Goal: Task Accomplishment & Management: Use online tool/utility

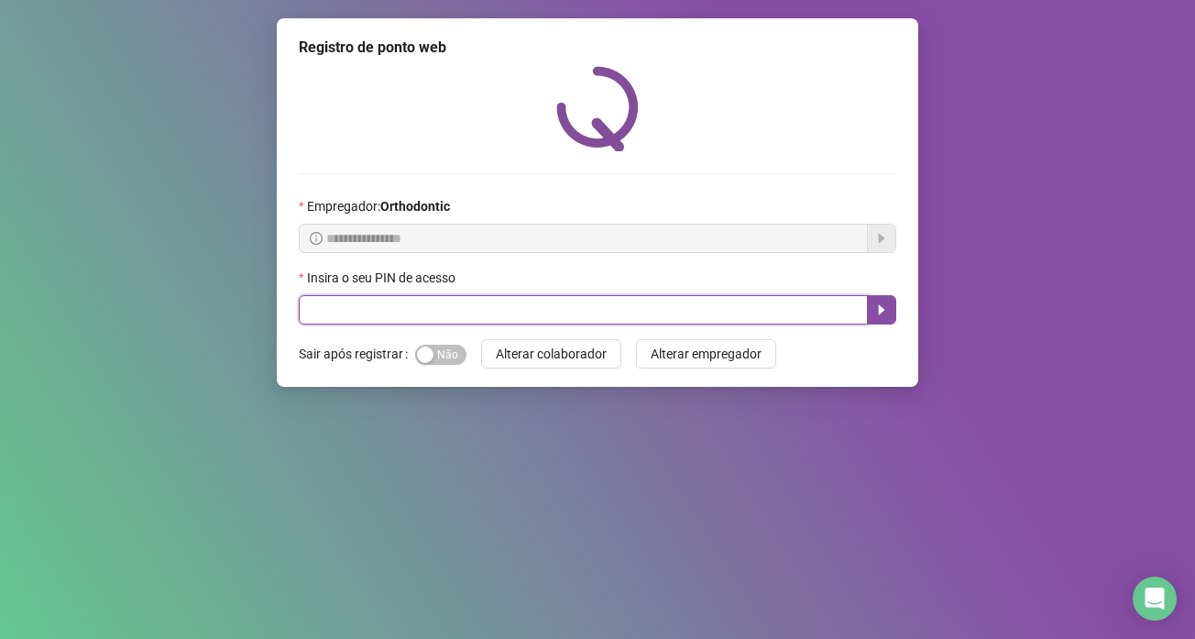
click at [435, 317] on input "text" at bounding box center [583, 309] width 569 height 29
type input "*****"
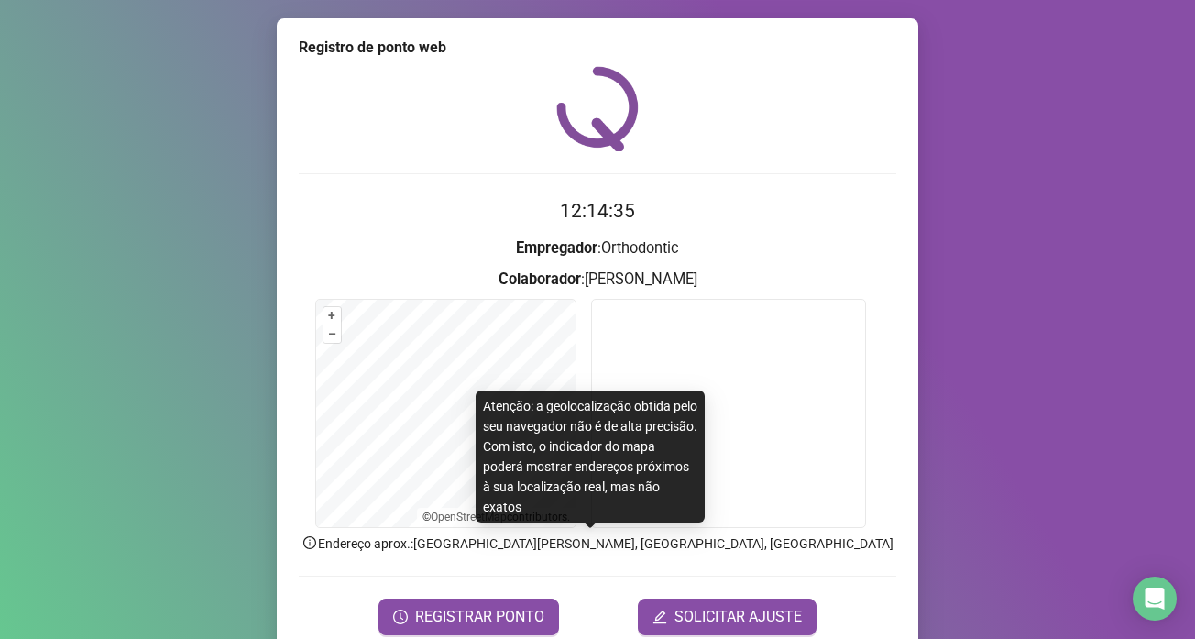
scroll to position [77, 0]
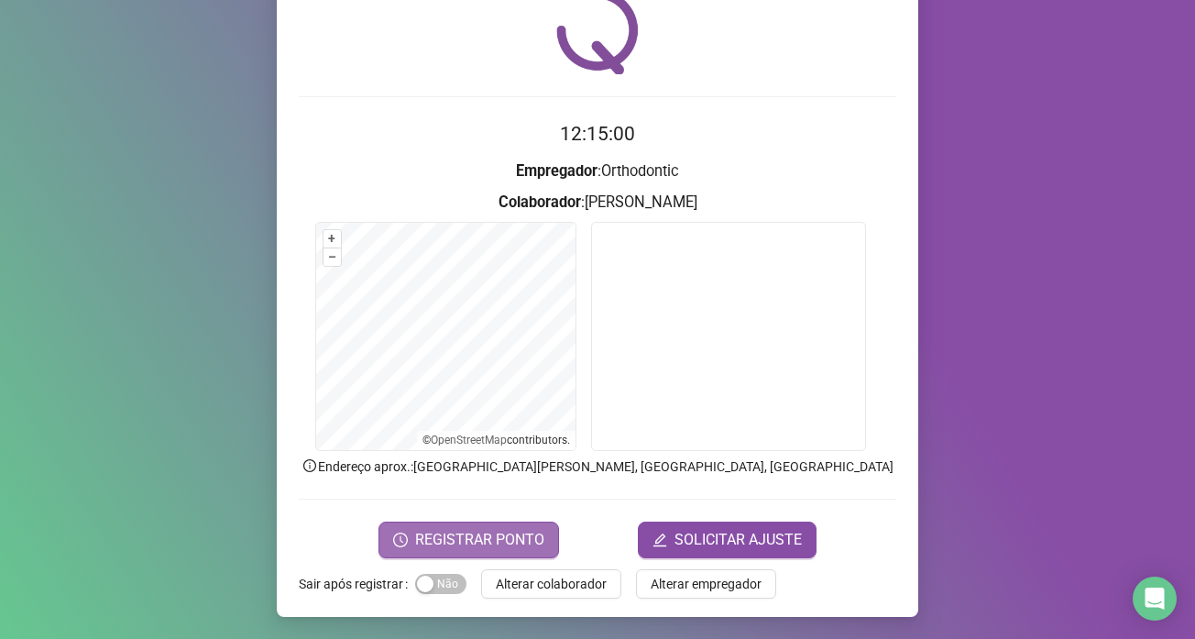
click at [485, 539] on span "REGISTRAR PONTO" at bounding box center [479, 540] width 129 height 22
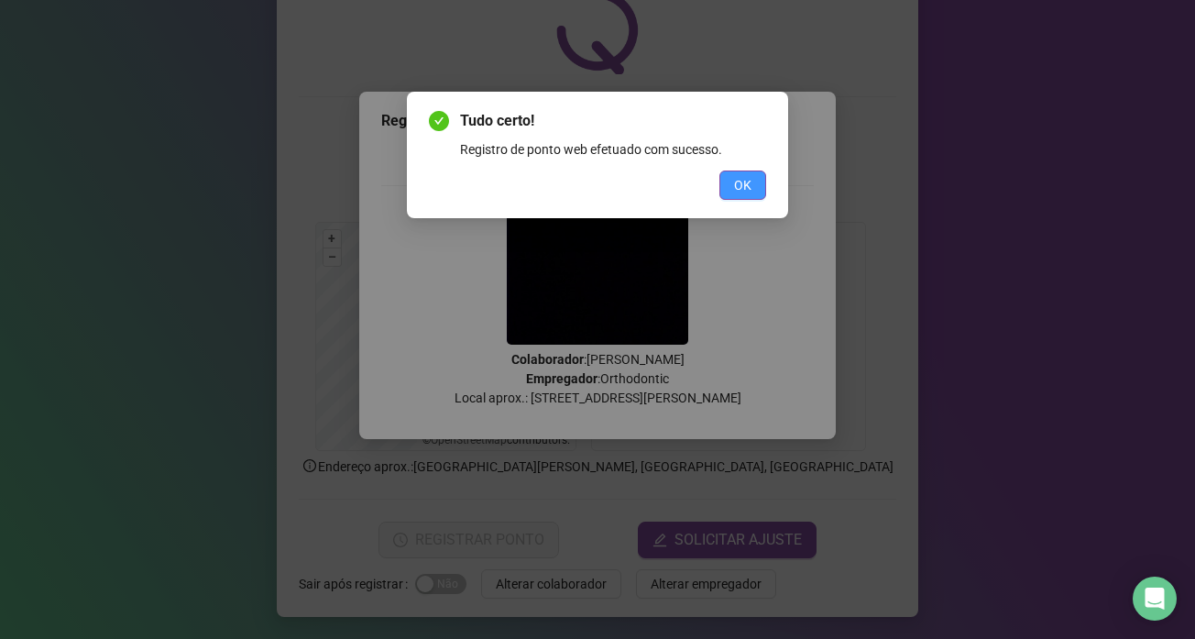
click at [733, 187] on button "OK" at bounding box center [743, 185] width 47 height 29
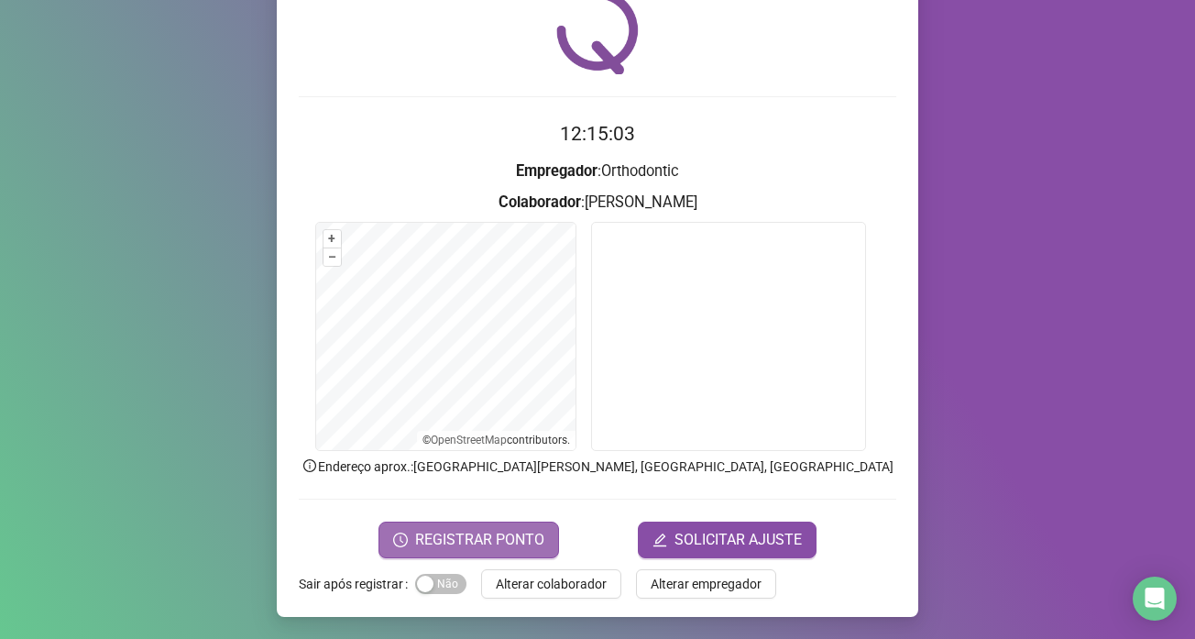
click at [534, 538] on span "REGISTRAR PONTO" at bounding box center [479, 540] width 129 height 22
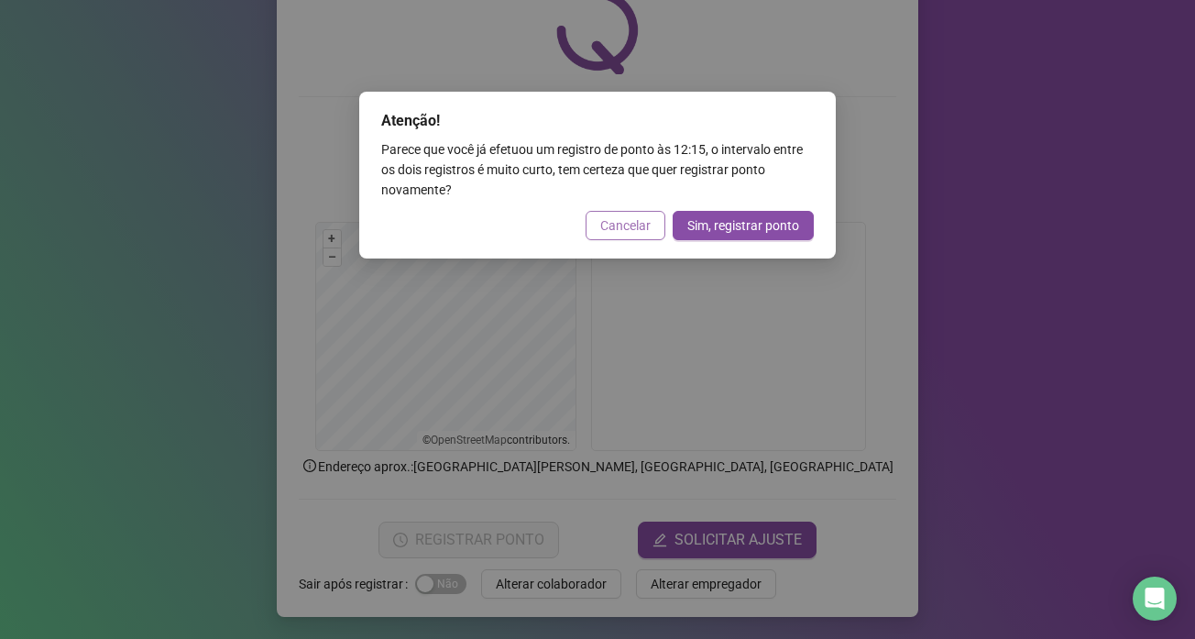
click at [626, 230] on span "Cancelar" at bounding box center [625, 225] width 50 height 20
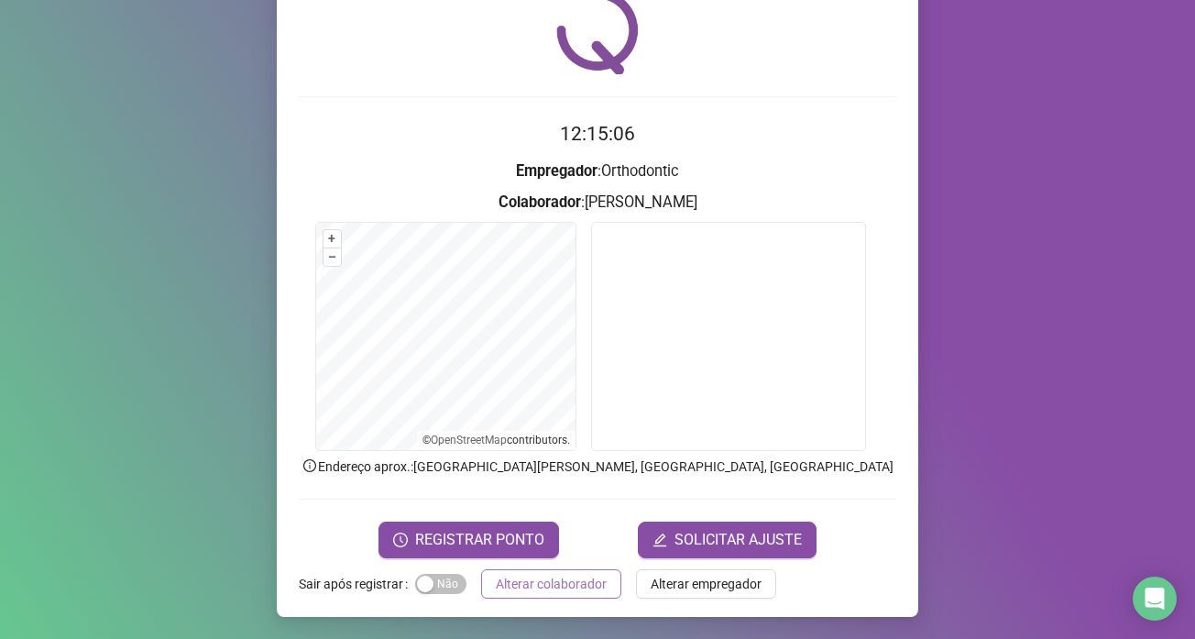
click at [527, 590] on span "Alterar colaborador" at bounding box center [551, 584] width 111 height 20
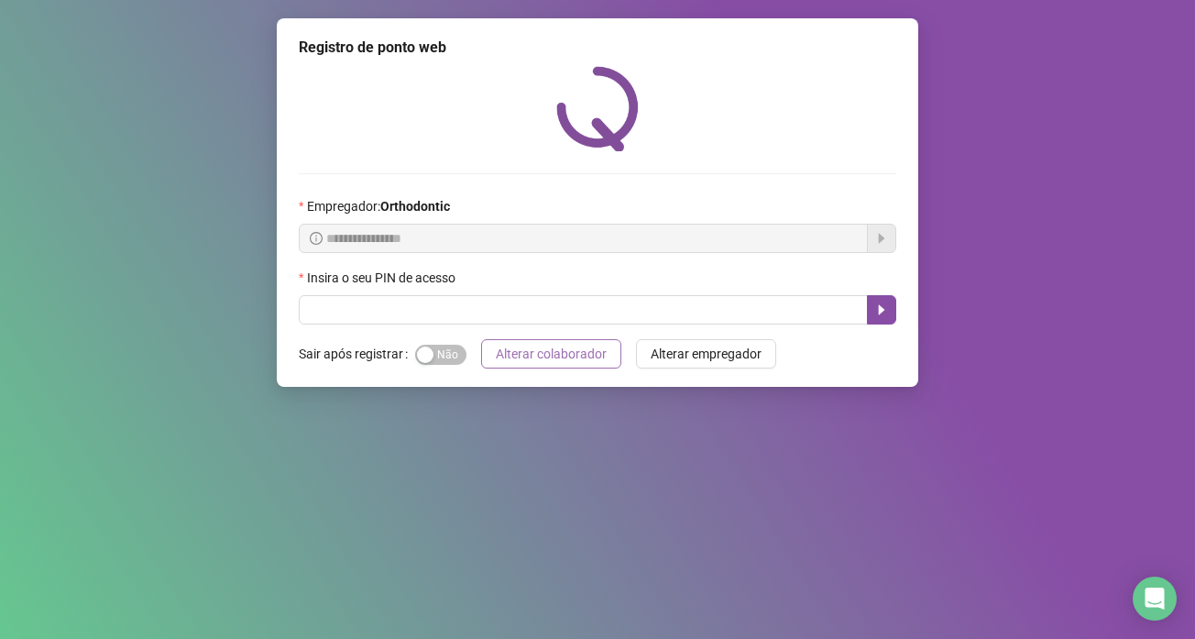
scroll to position [0, 0]
click at [346, 220] on div "**********" at bounding box center [598, 202] width 642 height 369
click at [0, 638] on div "**********" at bounding box center [597, 319] width 1195 height 639
click at [31, 638] on div "**********" at bounding box center [597, 319] width 1195 height 639
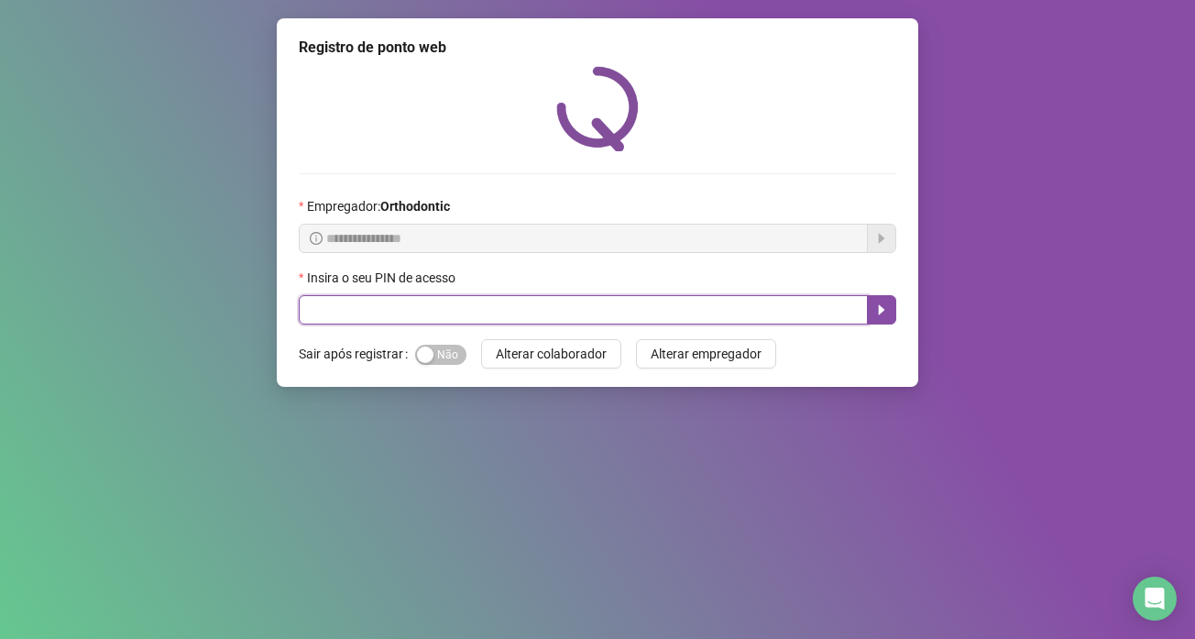
click at [362, 312] on input "text" at bounding box center [583, 309] width 569 height 29
type input "*****"
click at [880, 309] on icon "caret-right" at bounding box center [882, 310] width 6 height 10
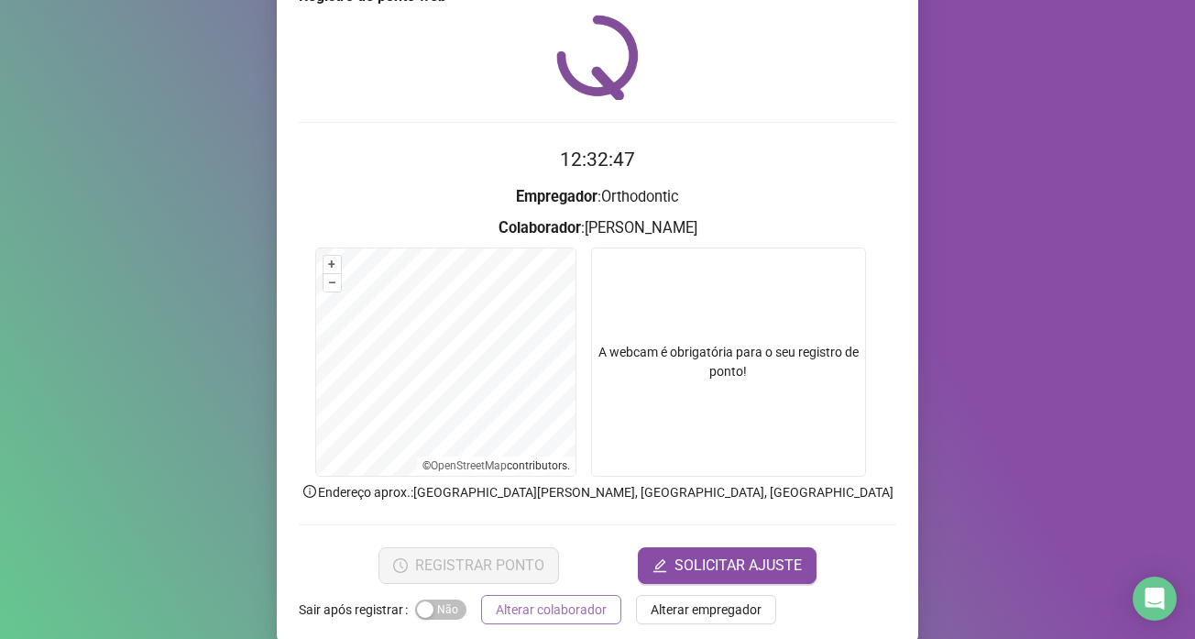
scroll to position [77, 0]
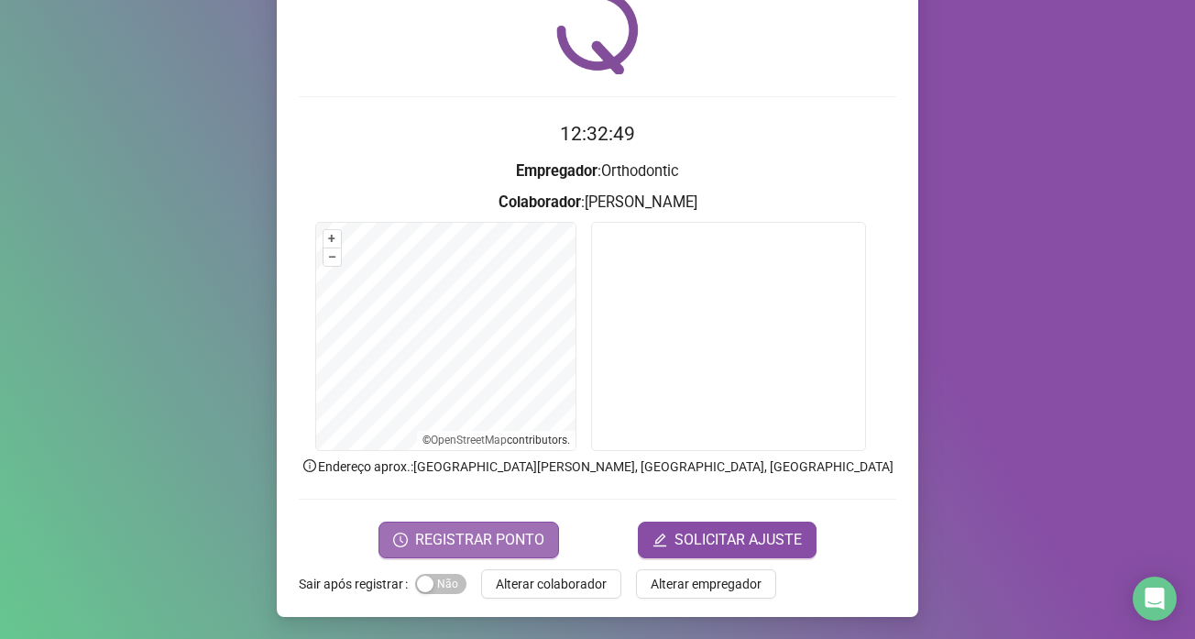
click at [529, 535] on span "REGISTRAR PONTO" at bounding box center [479, 540] width 129 height 22
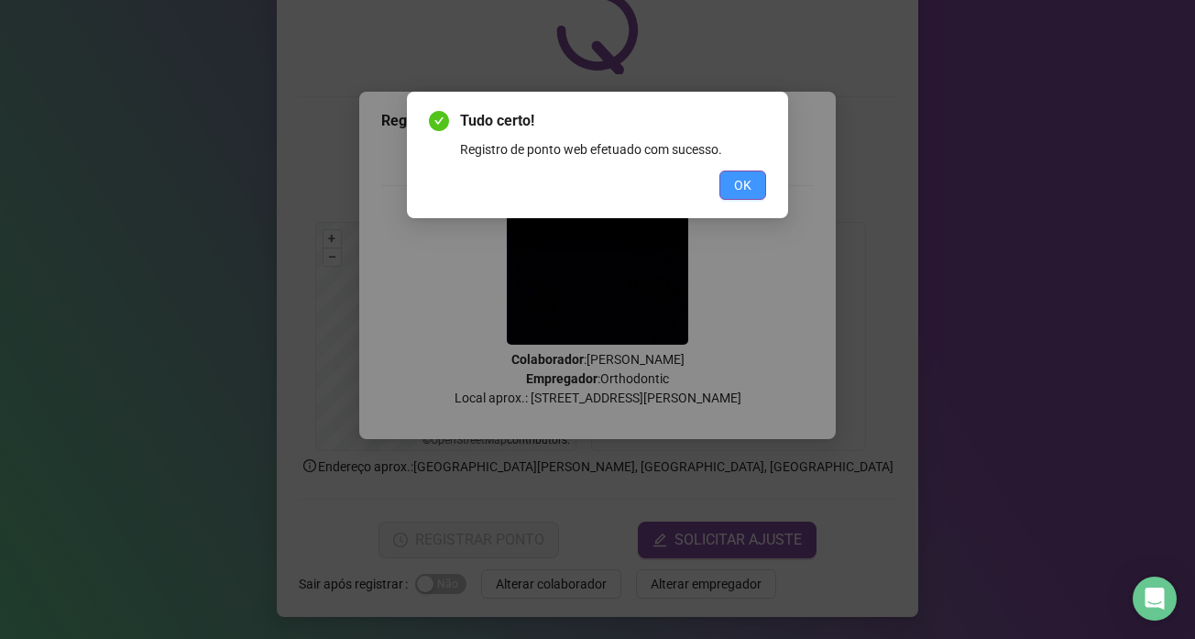
click at [750, 189] on span "OK" at bounding box center [742, 185] width 17 height 20
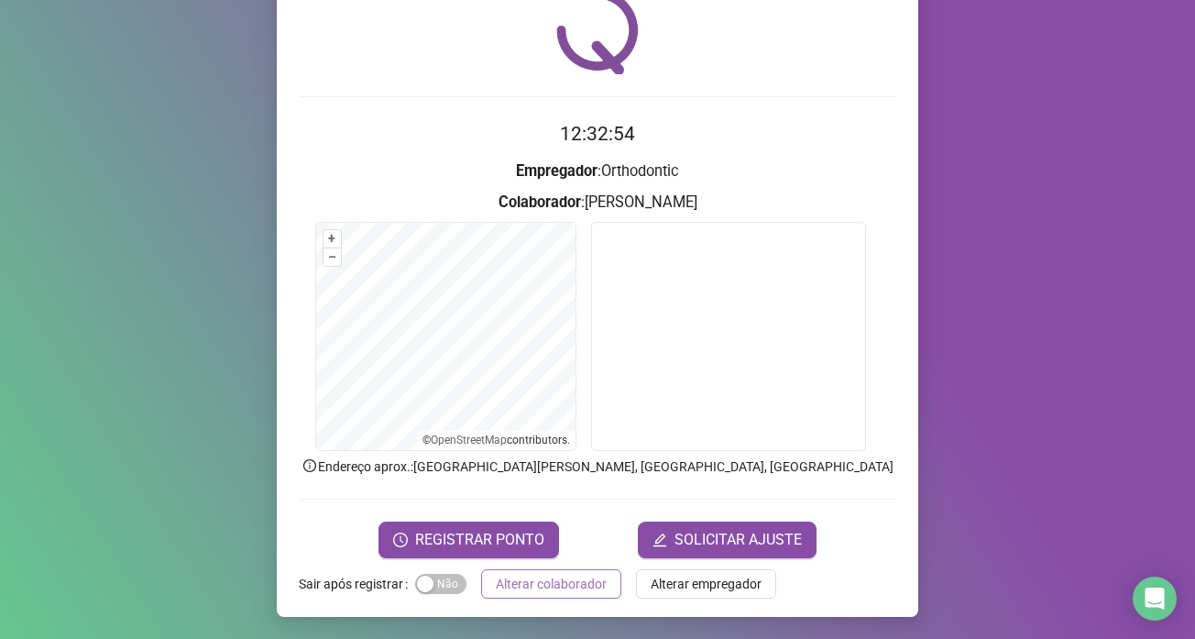
click at [511, 585] on span "Alterar colaborador" at bounding box center [551, 584] width 111 height 20
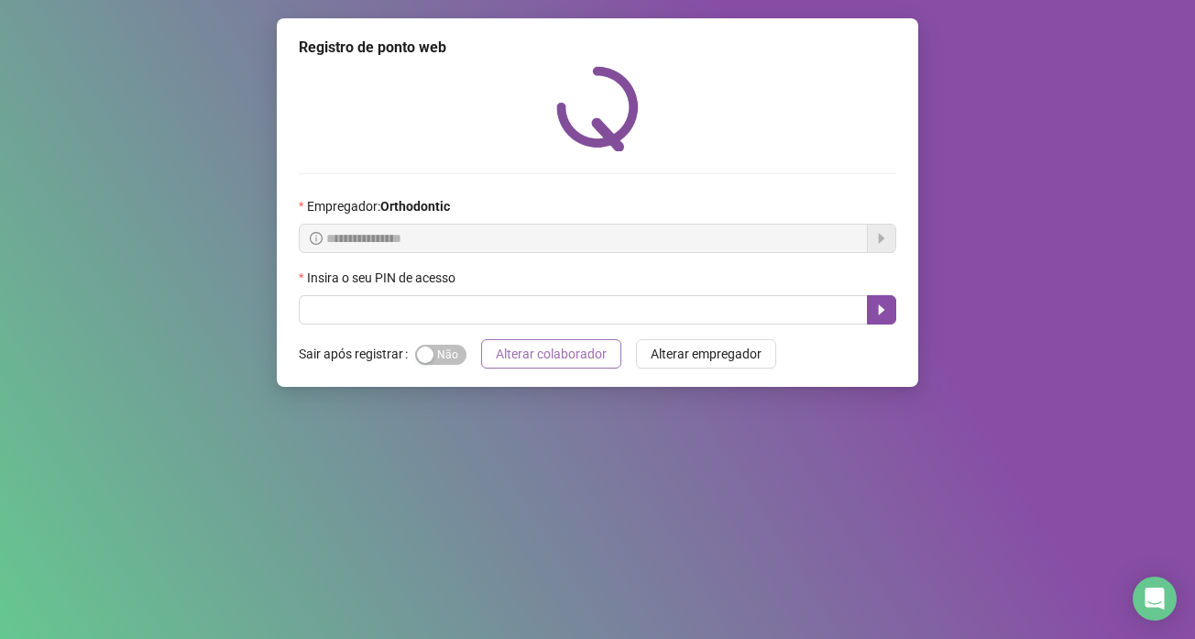
scroll to position [0, 0]
click at [481, 339] on button "Alterar colaborador" at bounding box center [551, 353] width 140 height 29
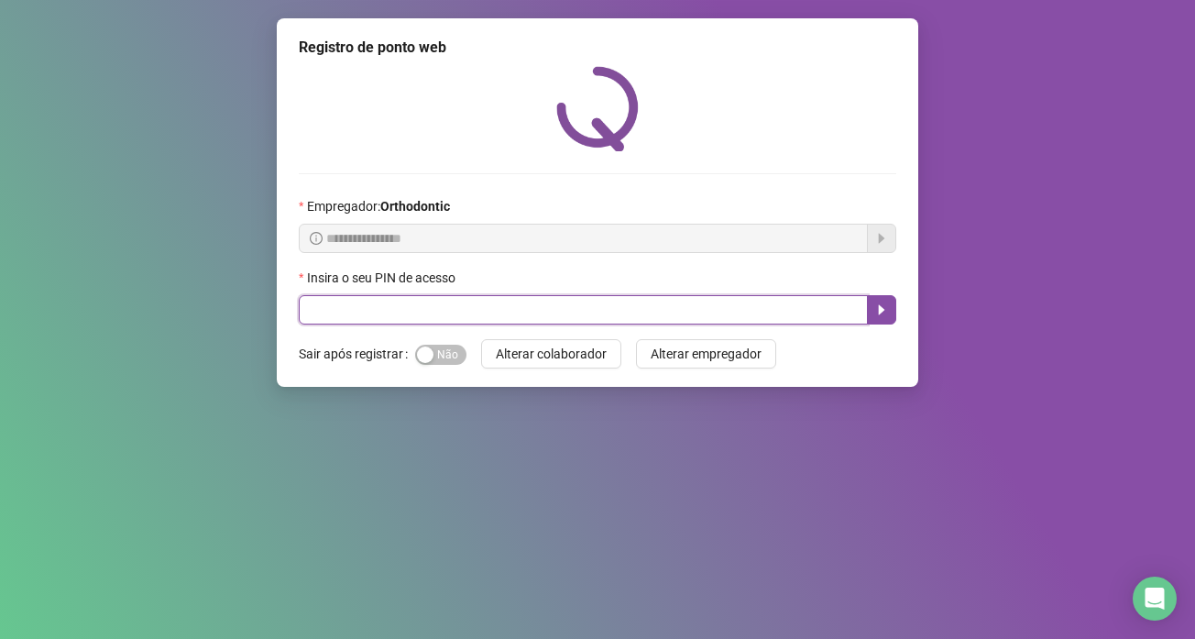
click at [444, 300] on input "text" at bounding box center [583, 309] width 569 height 29
type input "*****"
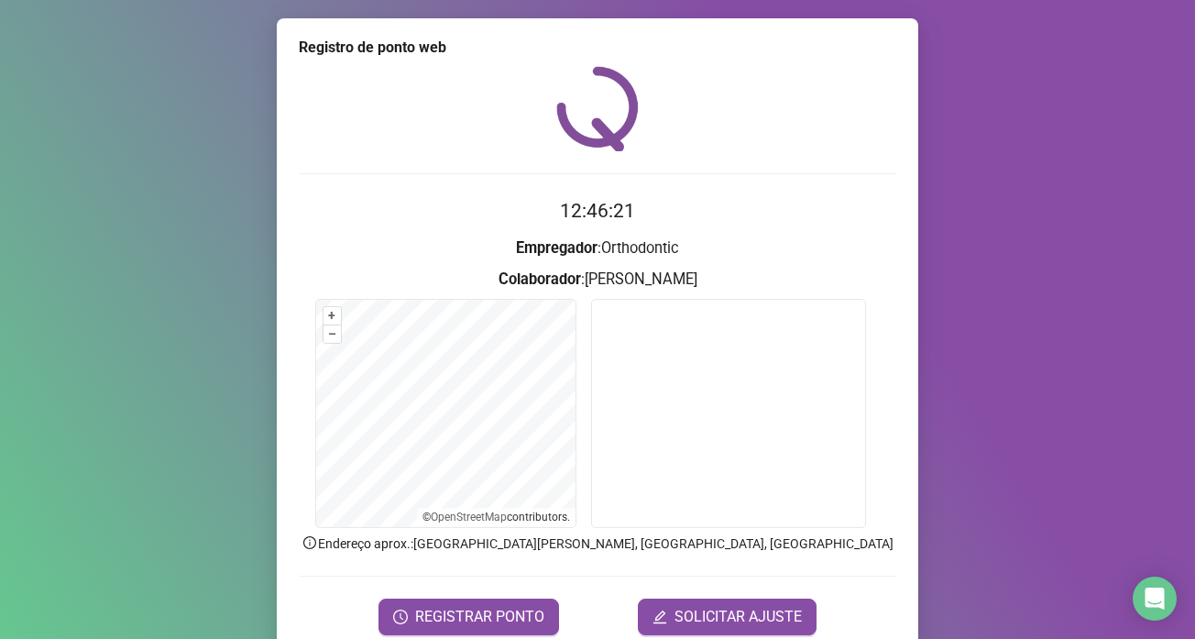
scroll to position [77, 0]
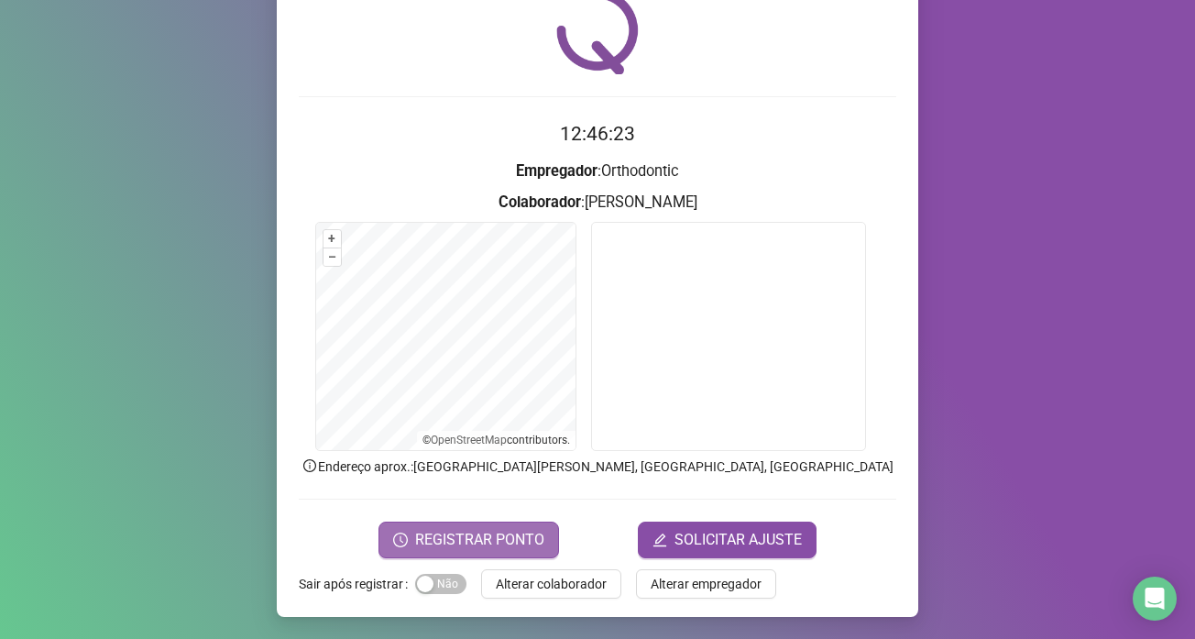
click at [473, 522] on button "REGISTRAR PONTO" at bounding box center [469, 540] width 181 height 37
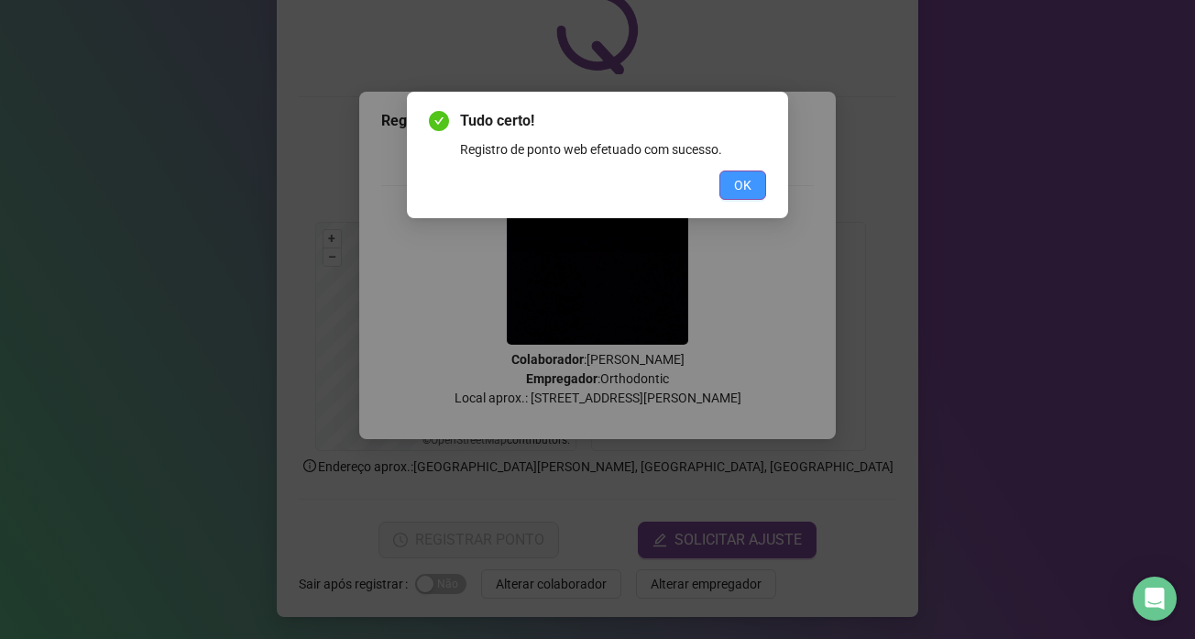
click at [742, 186] on span "OK" at bounding box center [742, 185] width 17 height 20
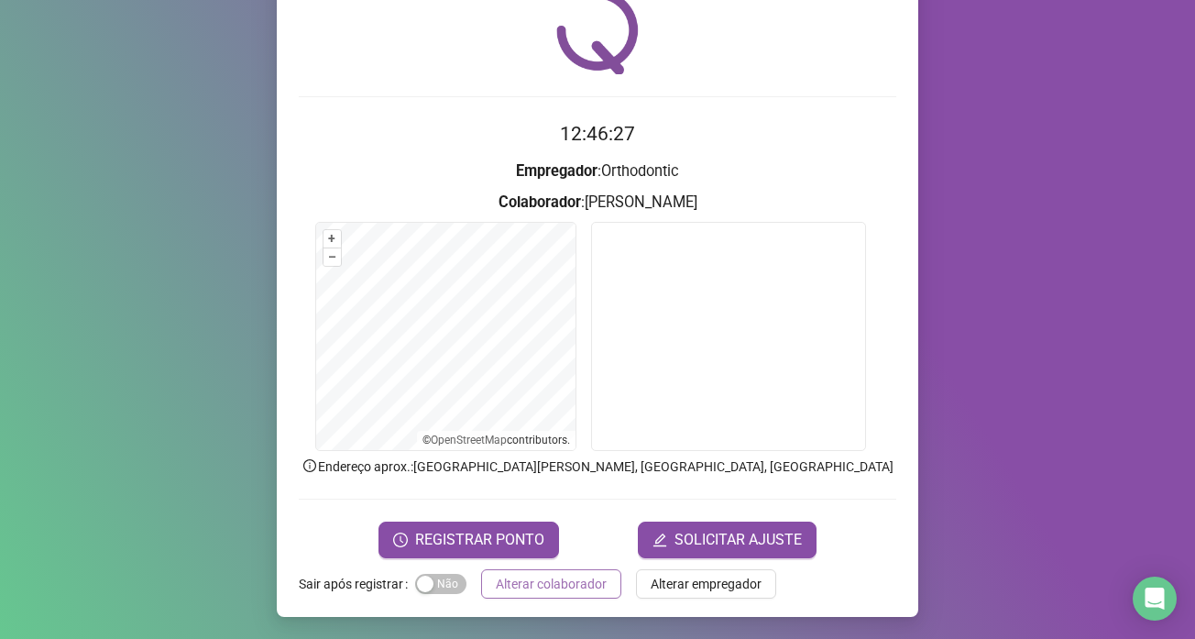
click at [561, 574] on span "Alterar colaborador" at bounding box center [551, 584] width 111 height 20
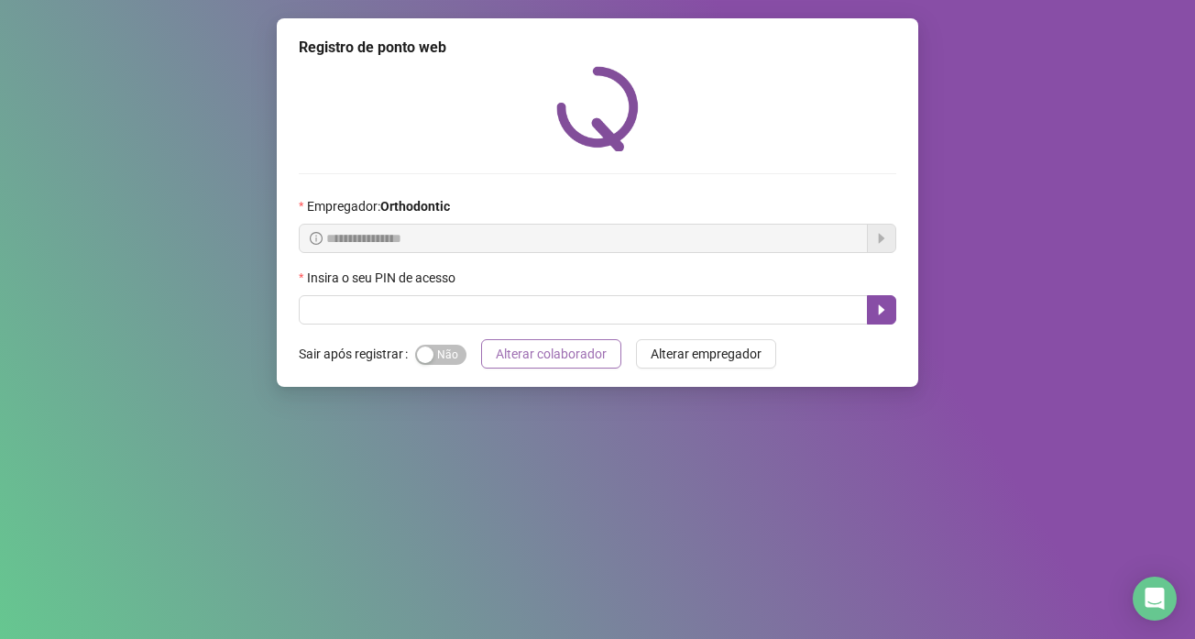
scroll to position [0, 0]
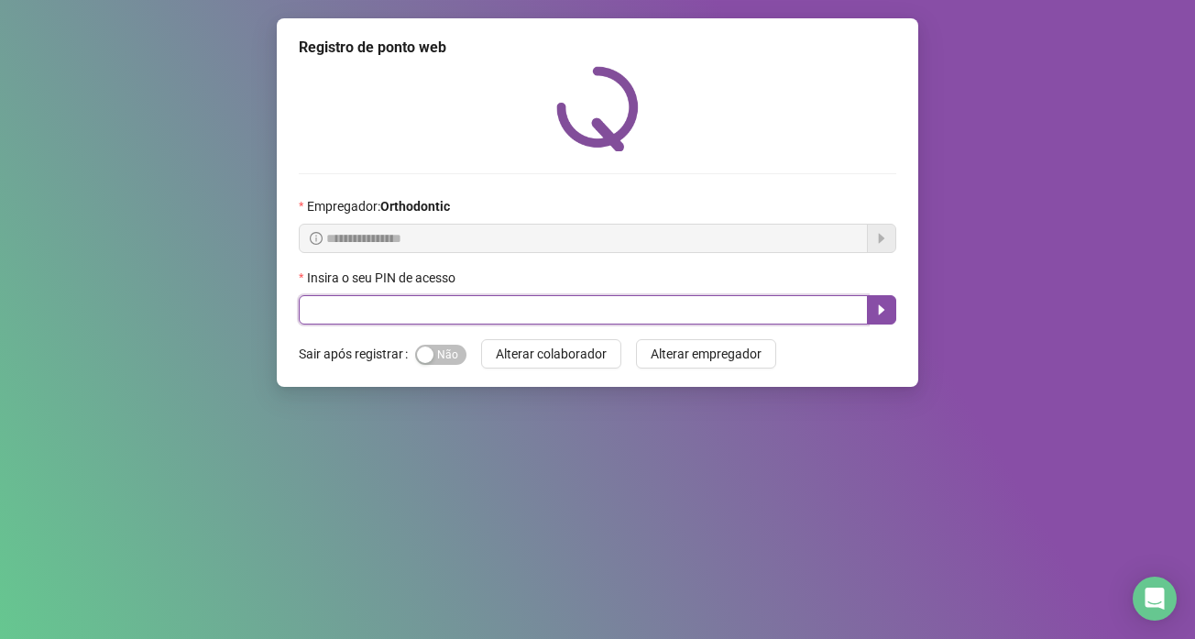
click at [316, 313] on input "text" at bounding box center [583, 309] width 569 height 29
type input "*****"
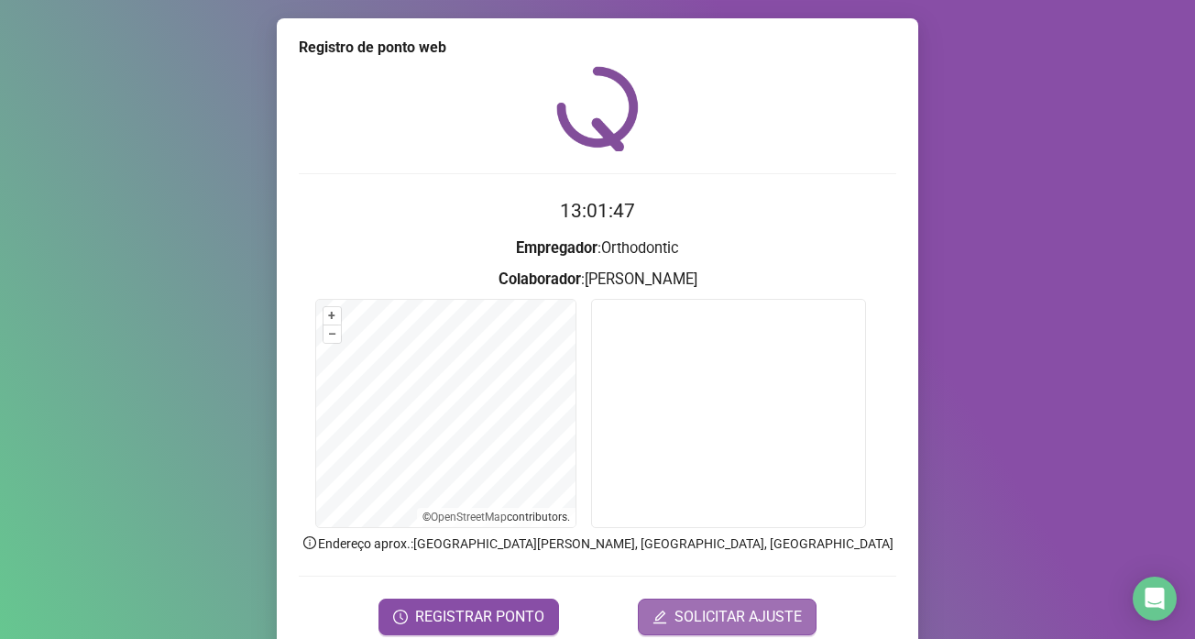
scroll to position [77, 0]
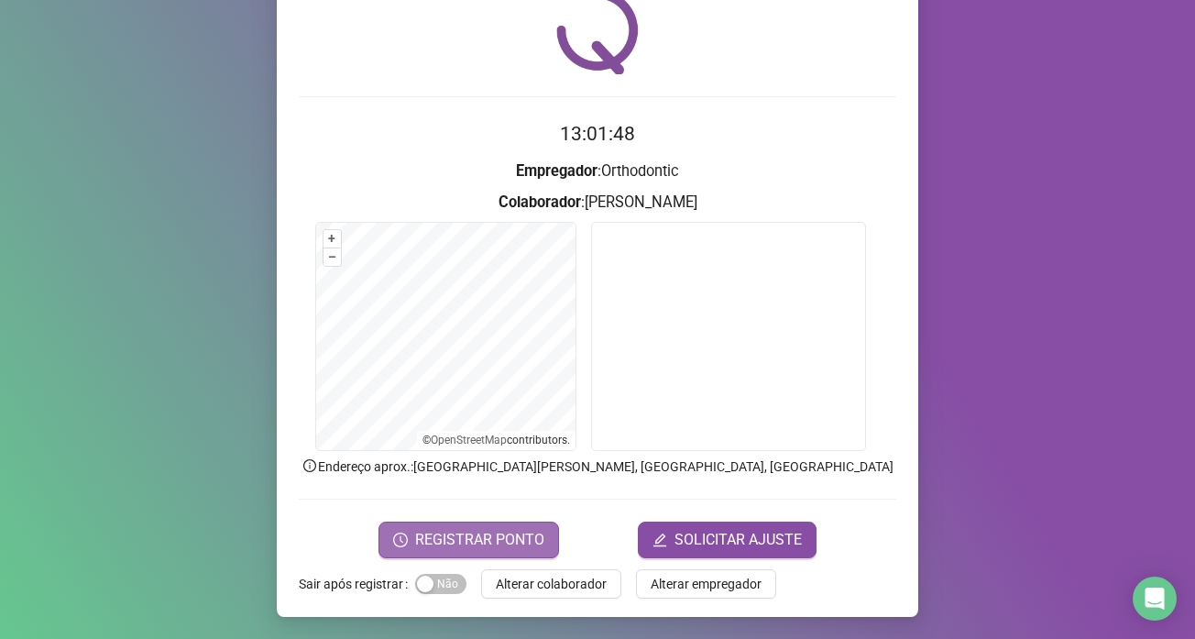
click at [437, 544] on span "REGISTRAR PONTO" at bounding box center [479, 540] width 129 height 22
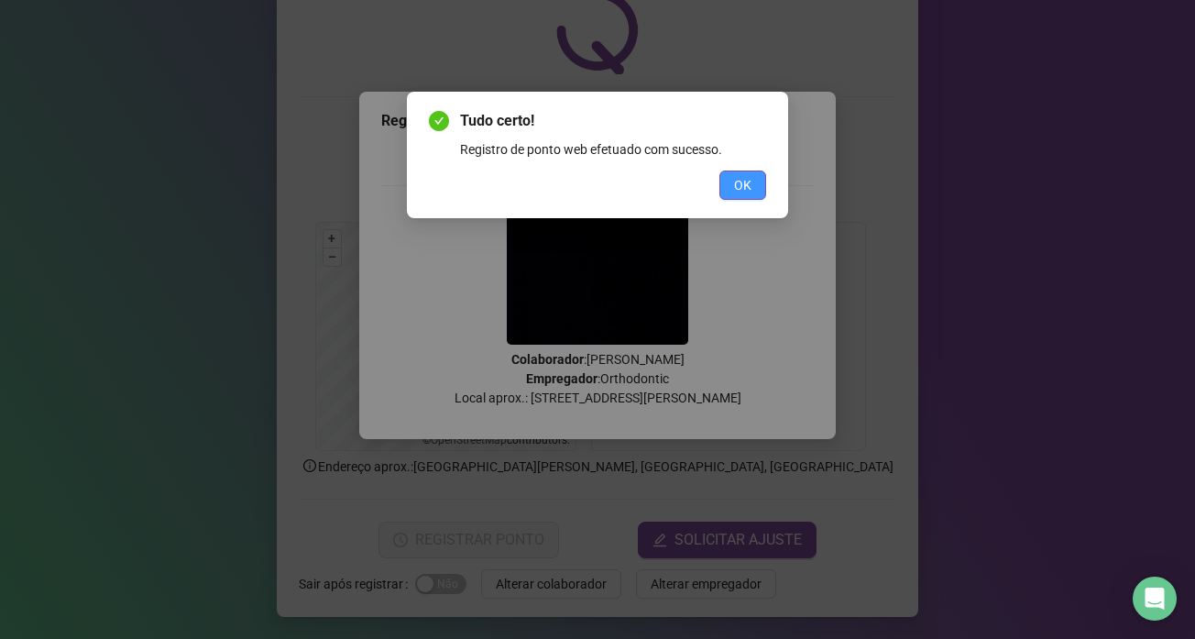
click at [751, 181] on span "OK" at bounding box center [742, 185] width 17 height 20
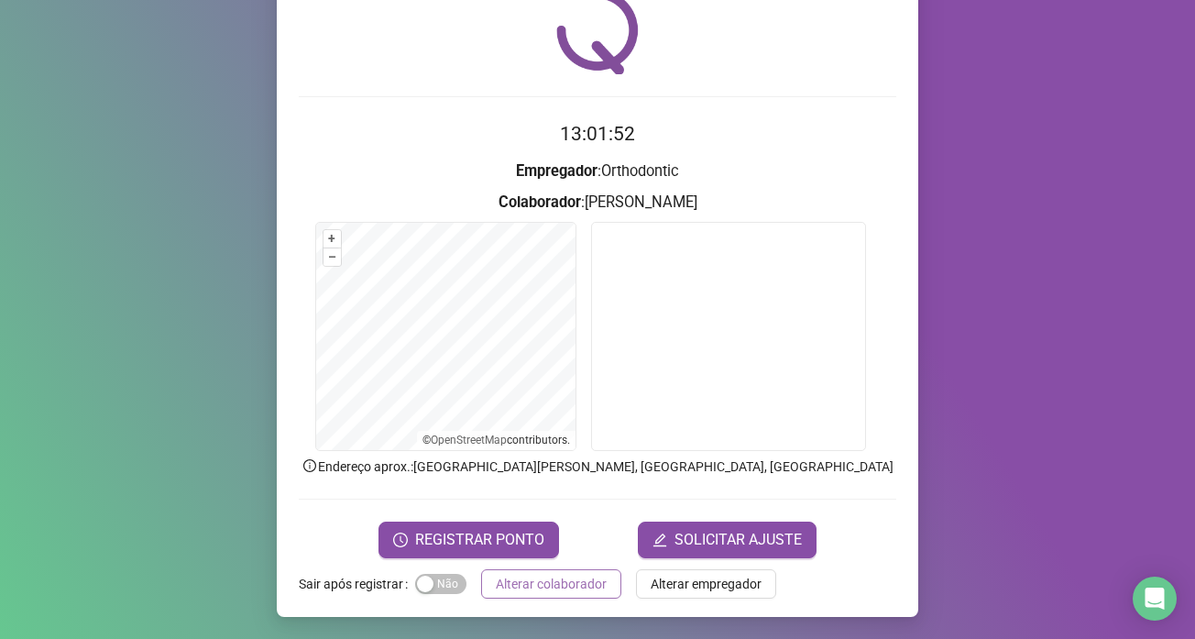
click at [588, 588] on span "Alterar colaborador" at bounding box center [551, 584] width 111 height 20
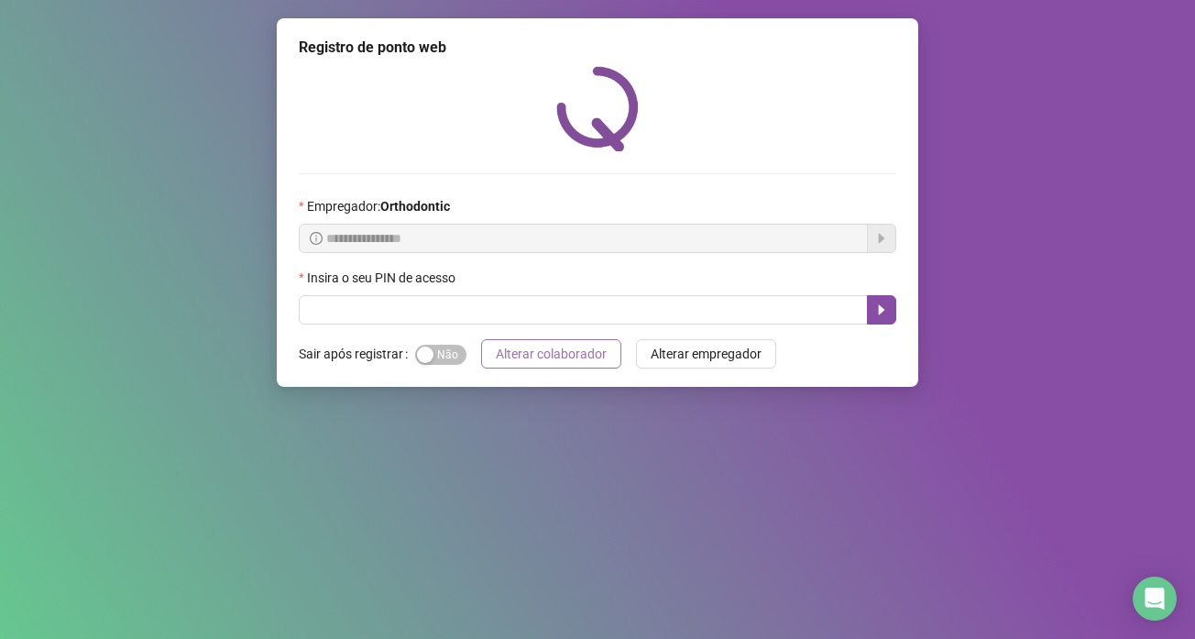
scroll to position [0, 0]
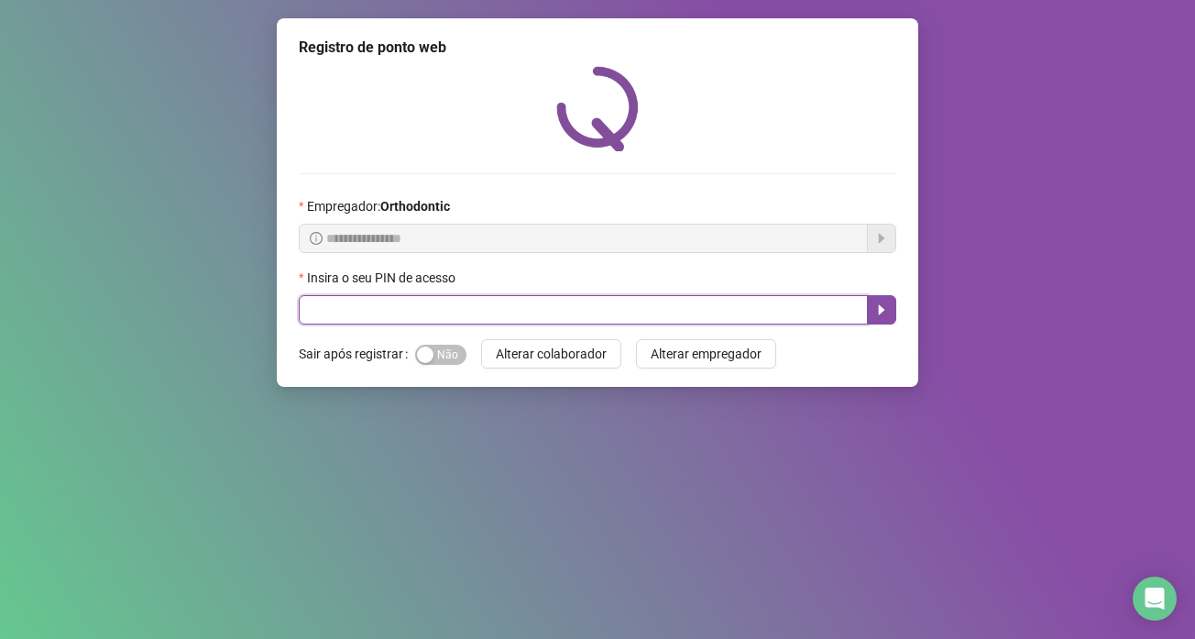
click at [569, 319] on input "text" at bounding box center [583, 309] width 569 height 29
type input "*****"
click at [884, 311] on icon "caret-right" at bounding box center [882, 310] width 6 height 10
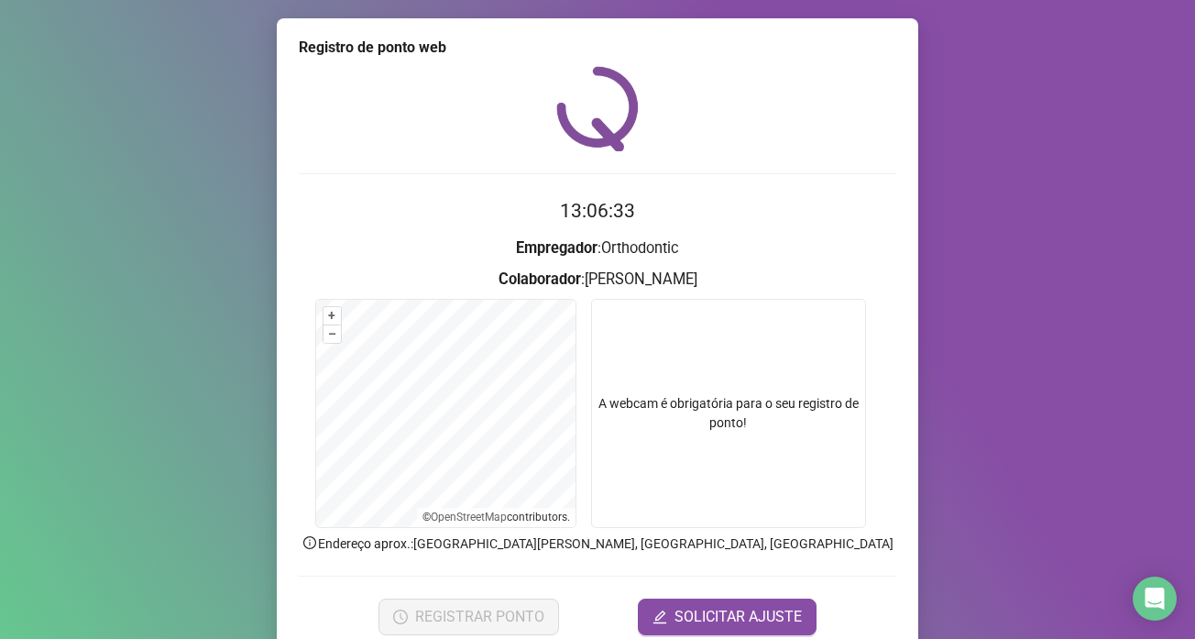
scroll to position [77, 0]
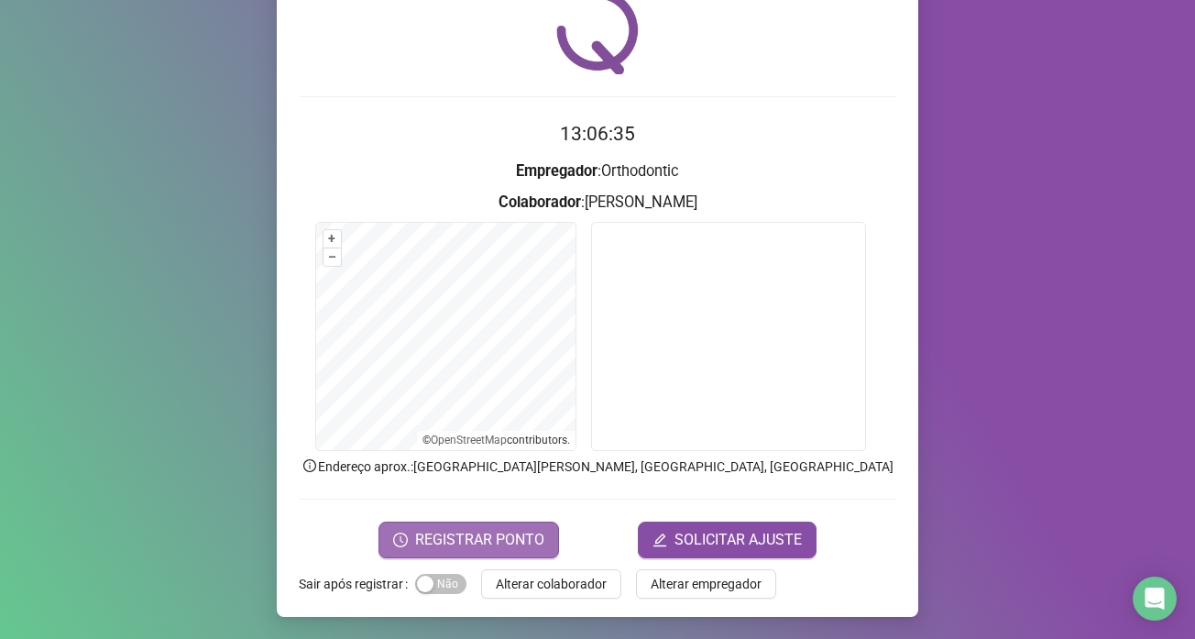
click at [471, 553] on button "REGISTRAR PONTO" at bounding box center [469, 540] width 181 height 37
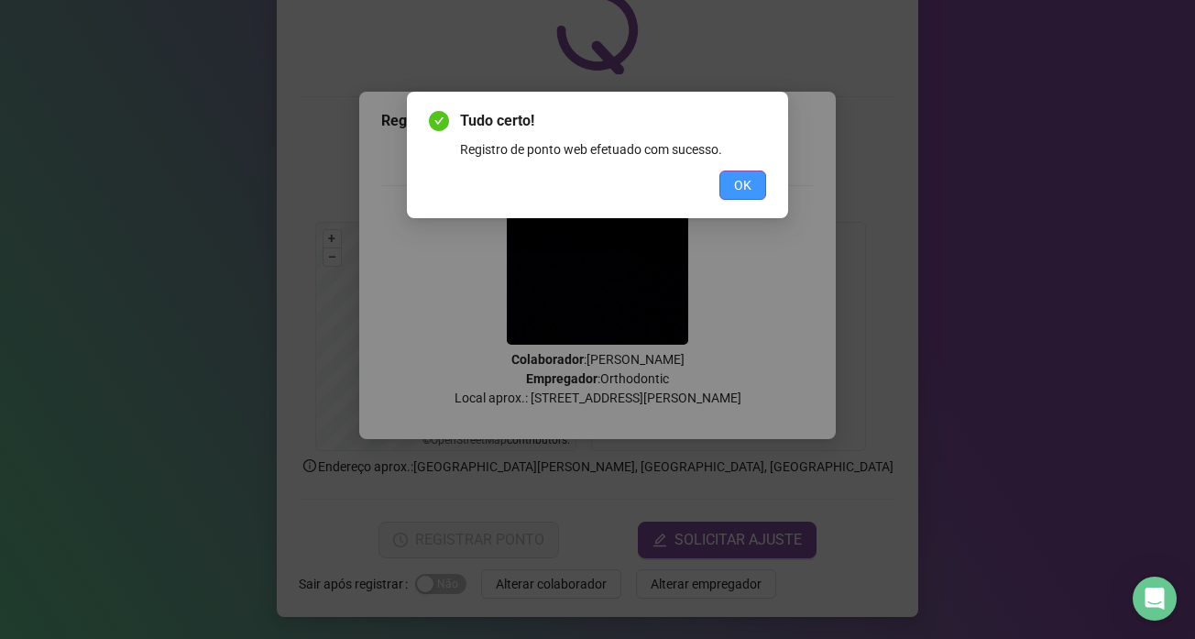
click at [750, 177] on span "OK" at bounding box center [742, 185] width 17 height 20
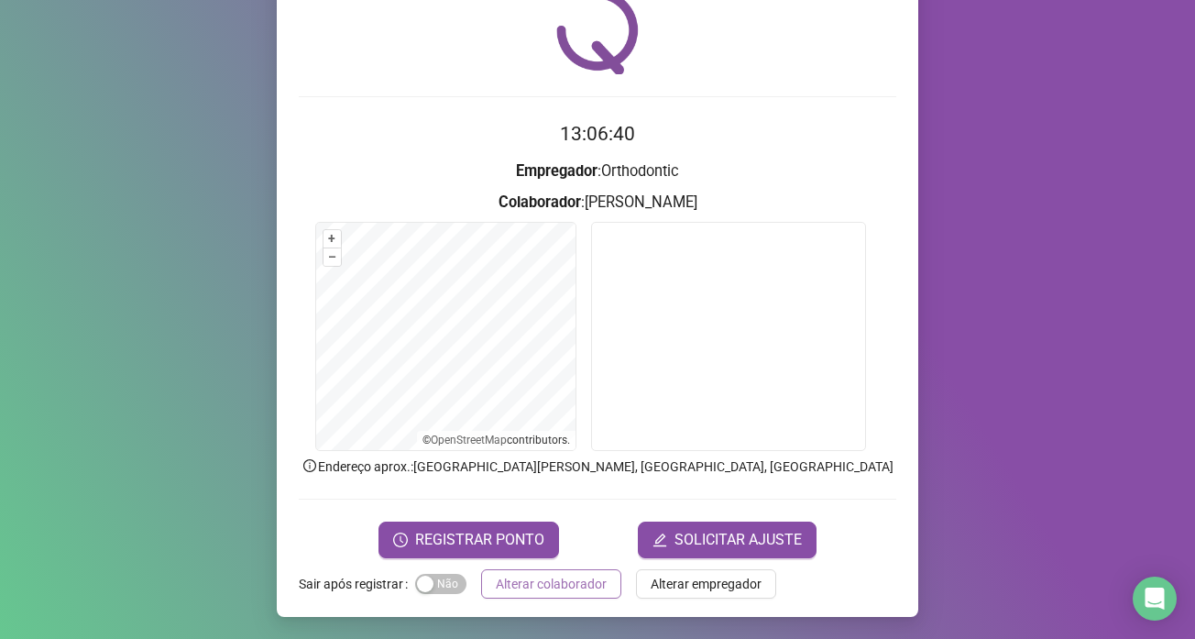
click at [538, 589] on span "Alterar colaborador" at bounding box center [551, 584] width 111 height 20
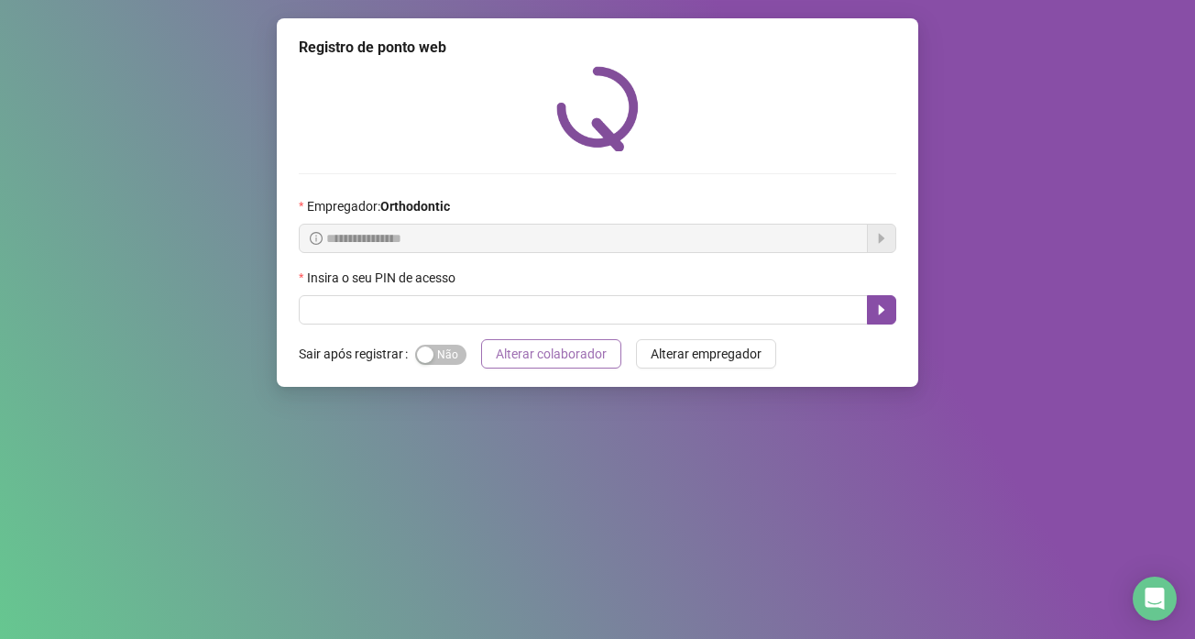
scroll to position [0, 0]
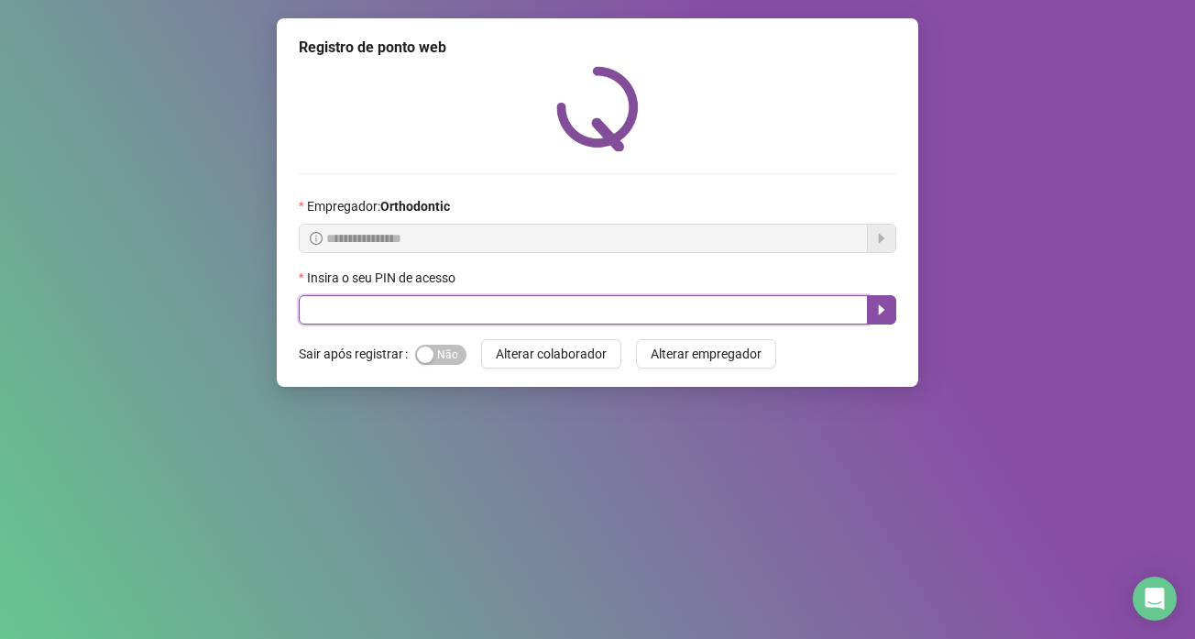
click at [715, 318] on input "text" at bounding box center [583, 309] width 569 height 29
type input "*****"
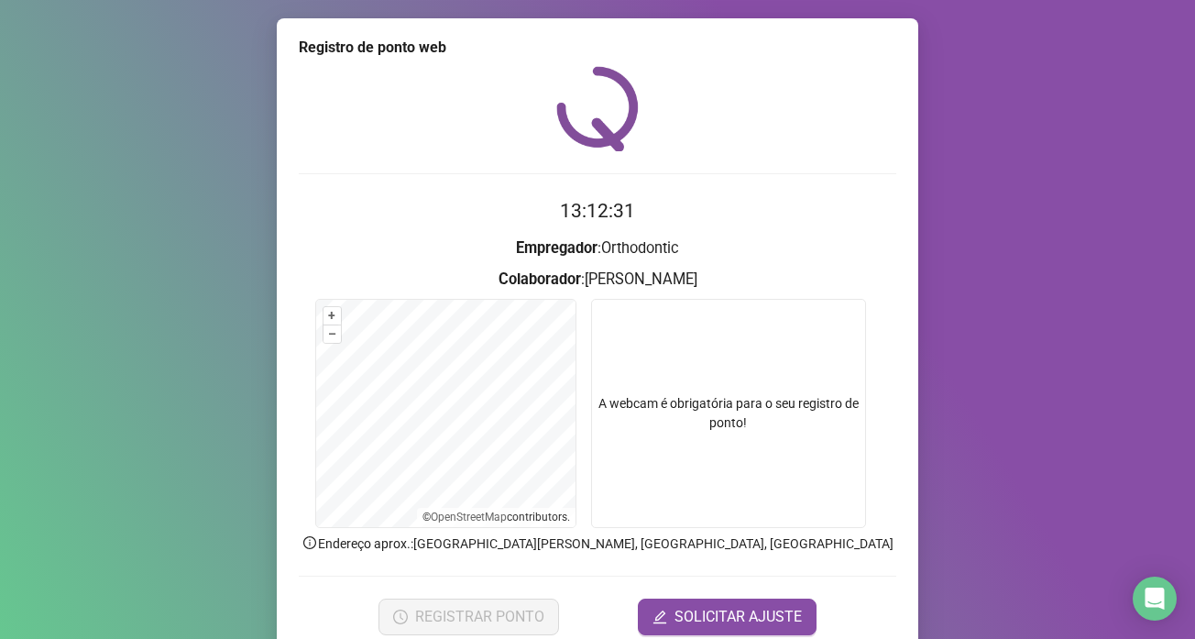
scroll to position [77, 0]
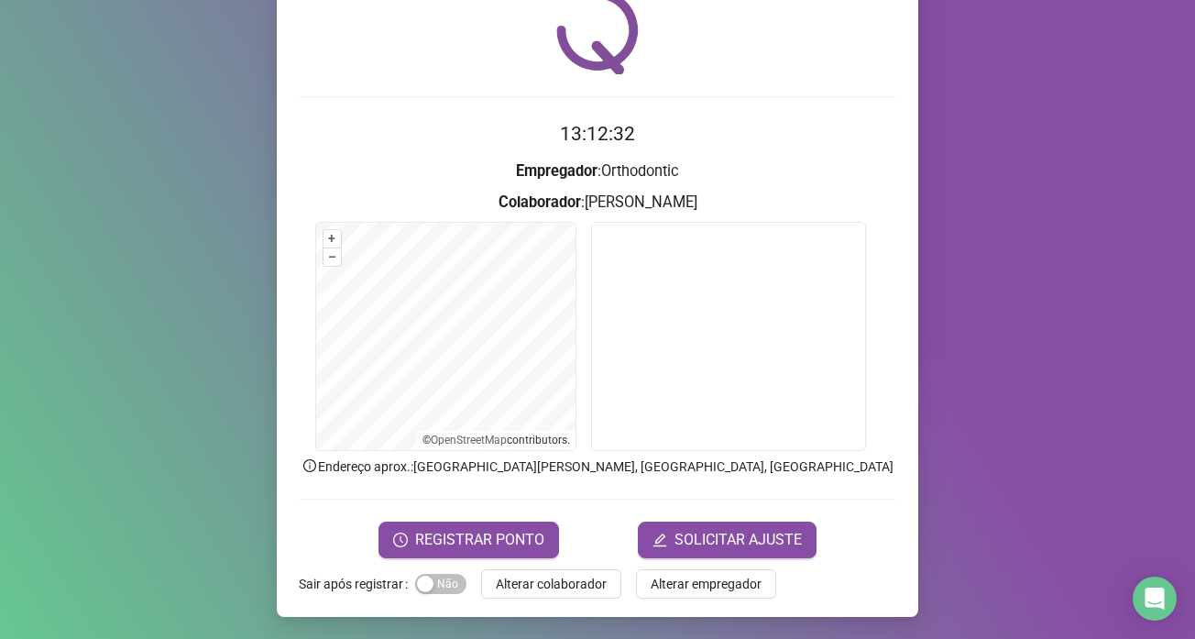
click at [446, 547] on span "REGISTRAR PONTO" at bounding box center [479, 540] width 129 height 22
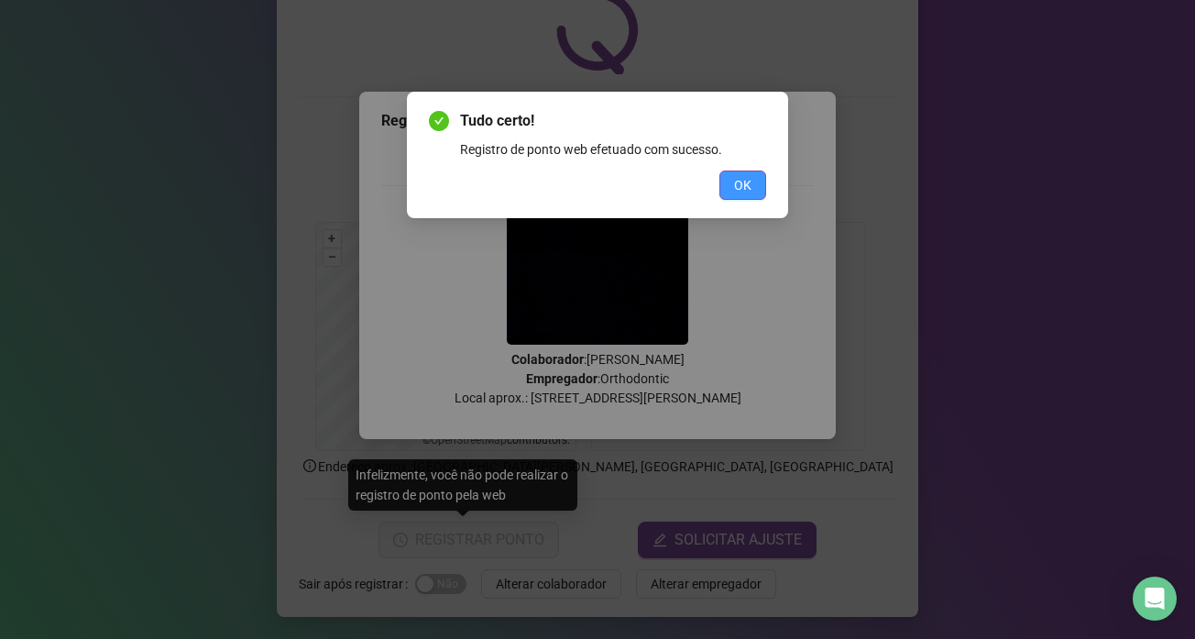
click at [732, 186] on button "OK" at bounding box center [743, 185] width 47 height 29
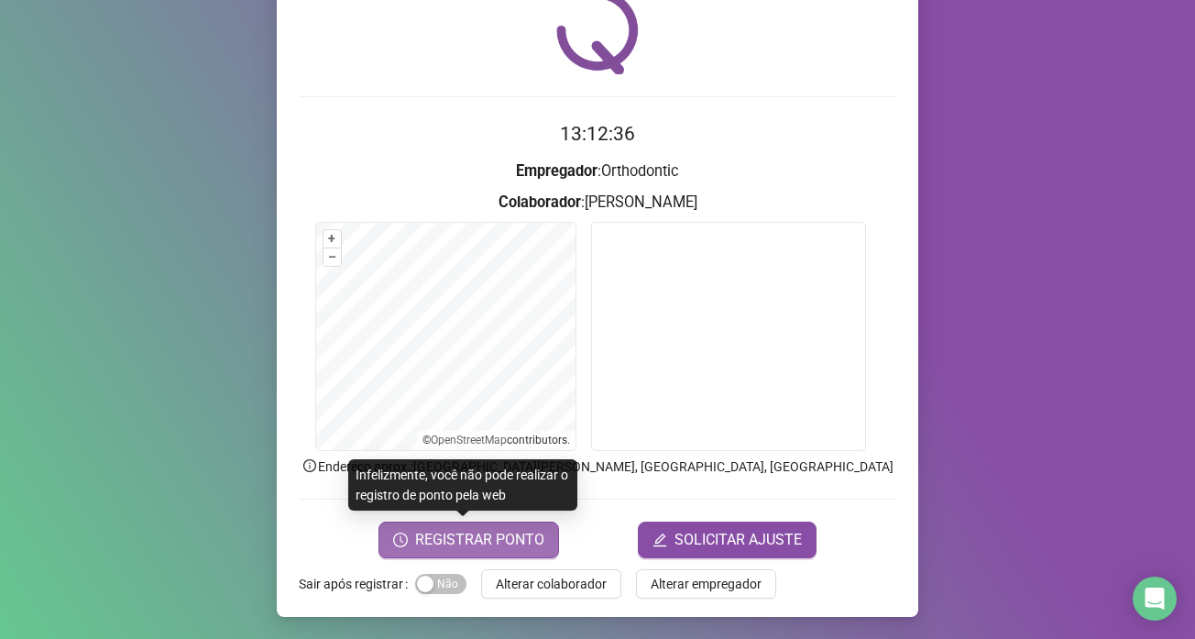
click at [508, 546] on span "REGISTRAR PONTO" at bounding box center [479, 540] width 129 height 22
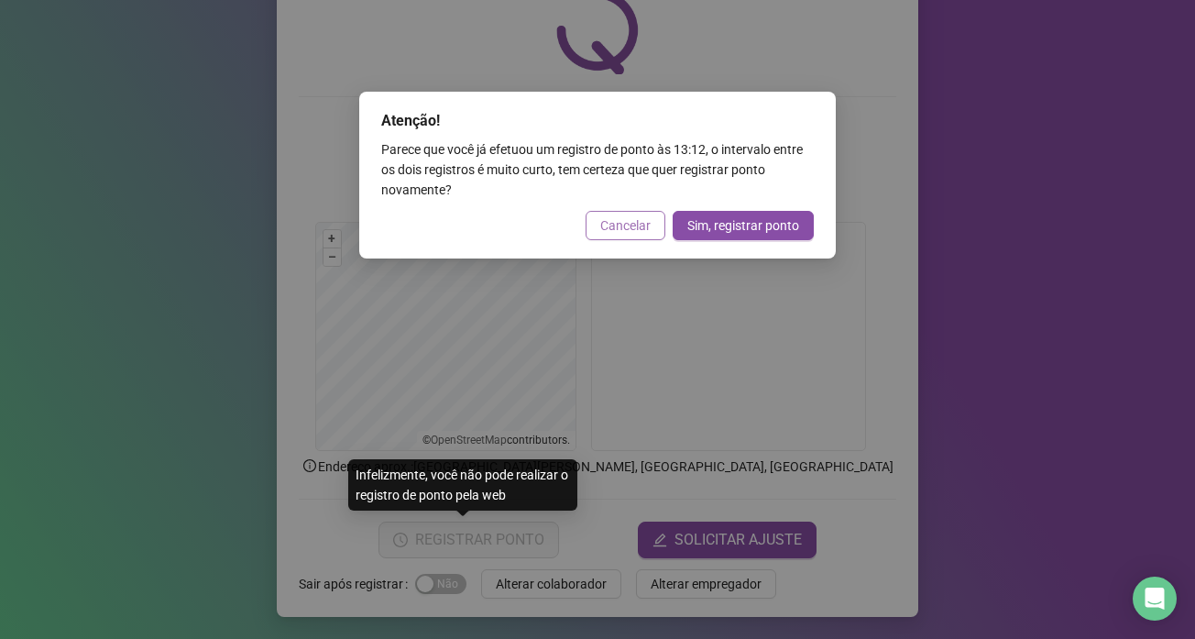
click at [616, 226] on span "Cancelar" at bounding box center [625, 225] width 50 height 20
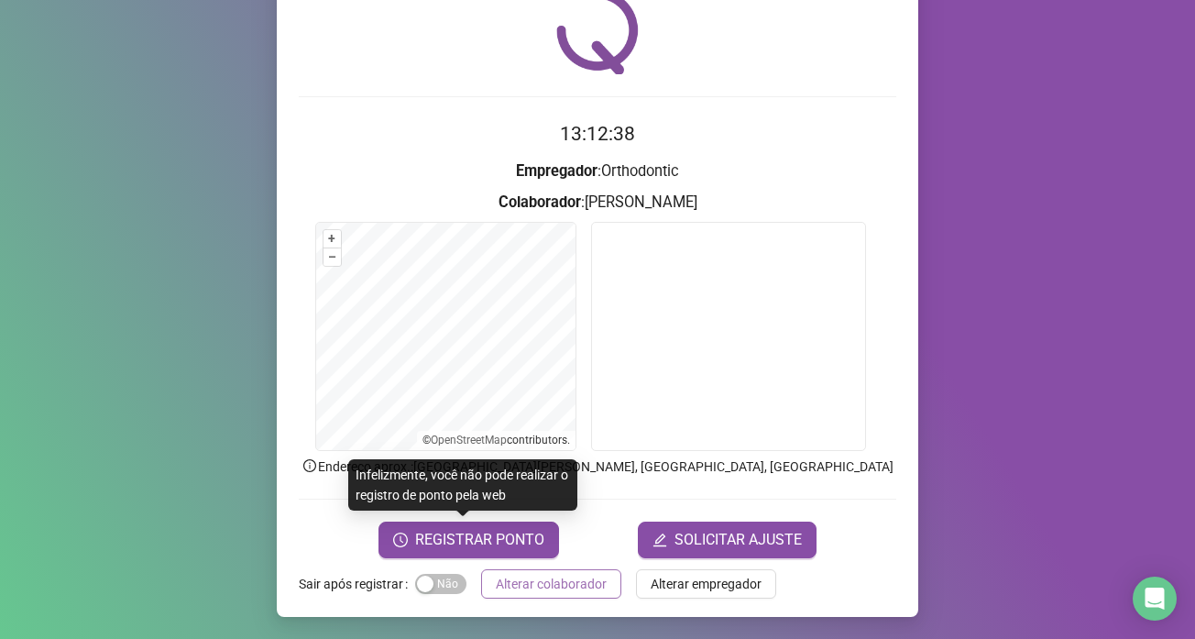
click at [573, 595] on button "Alterar colaborador" at bounding box center [551, 583] width 140 height 29
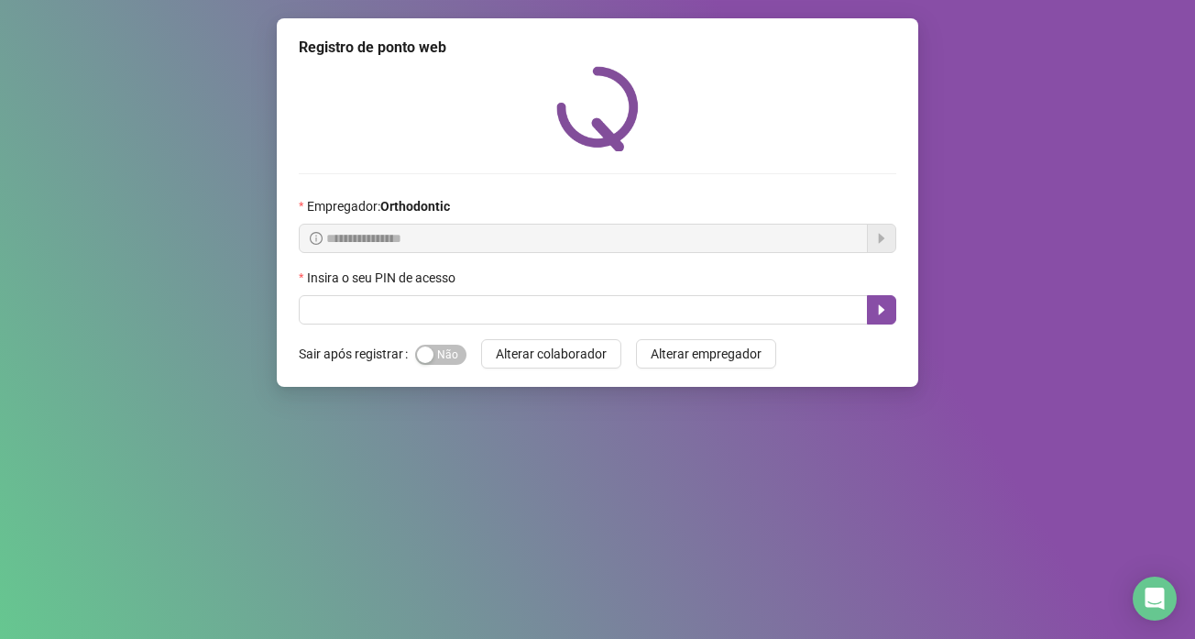
scroll to position [0, 0]
click at [521, 326] on div "**********" at bounding box center [598, 202] width 642 height 369
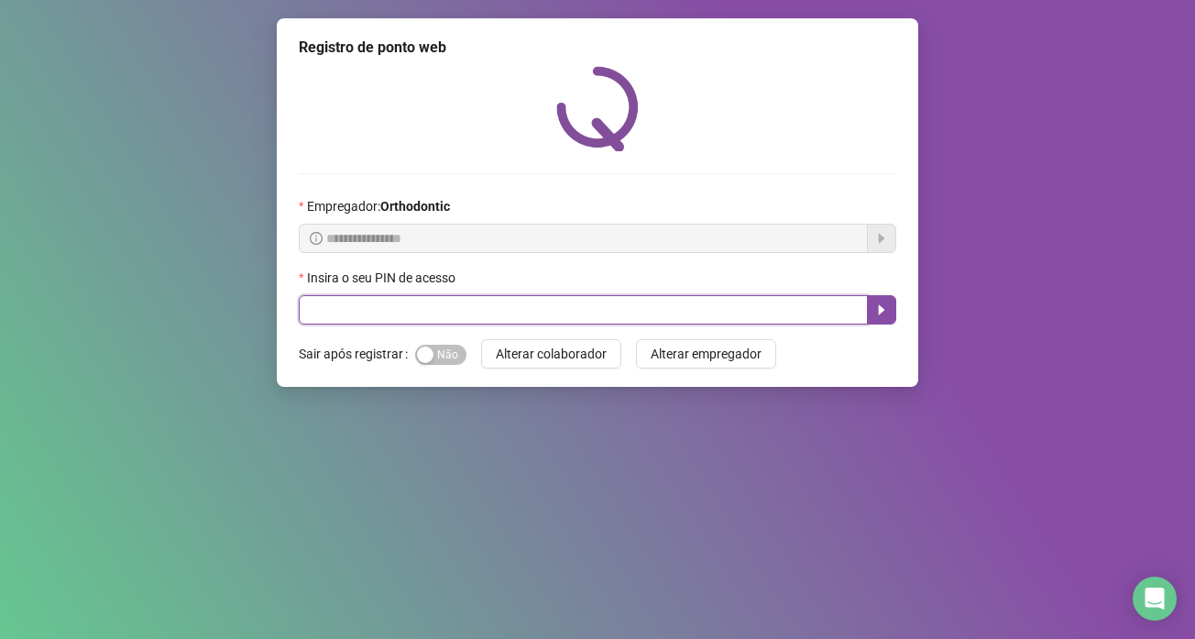
click at [519, 307] on input "text" at bounding box center [583, 309] width 569 height 29
type input "*****"
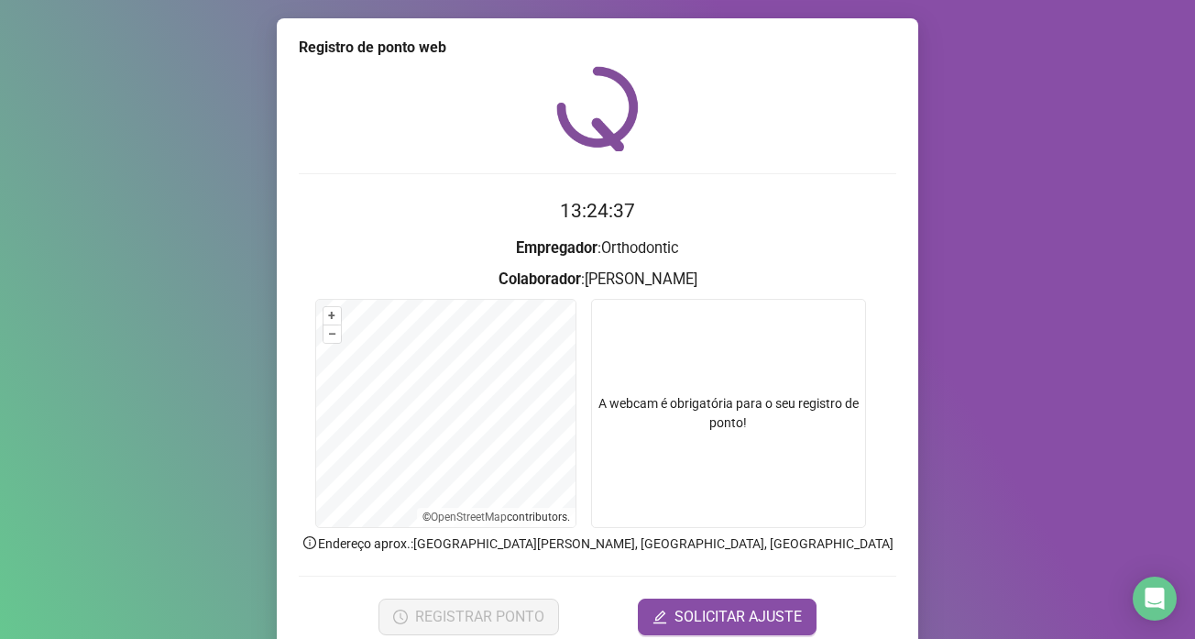
scroll to position [77, 0]
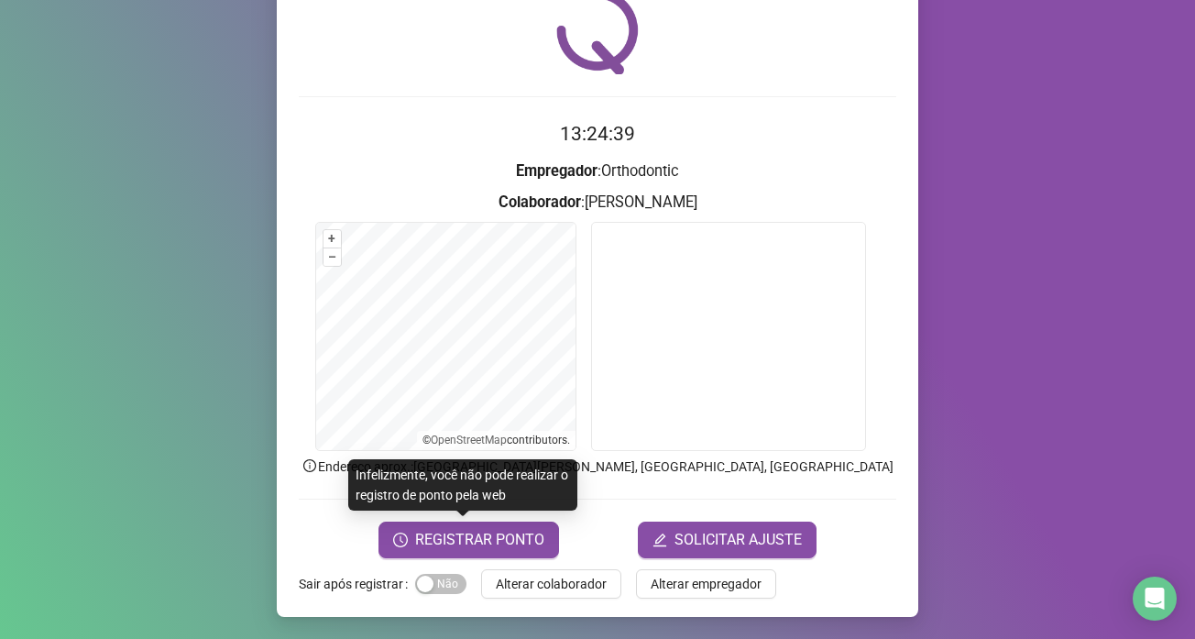
click at [490, 543] on span "REGISTRAR PONTO" at bounding box center [479, 540] width 129 height 22
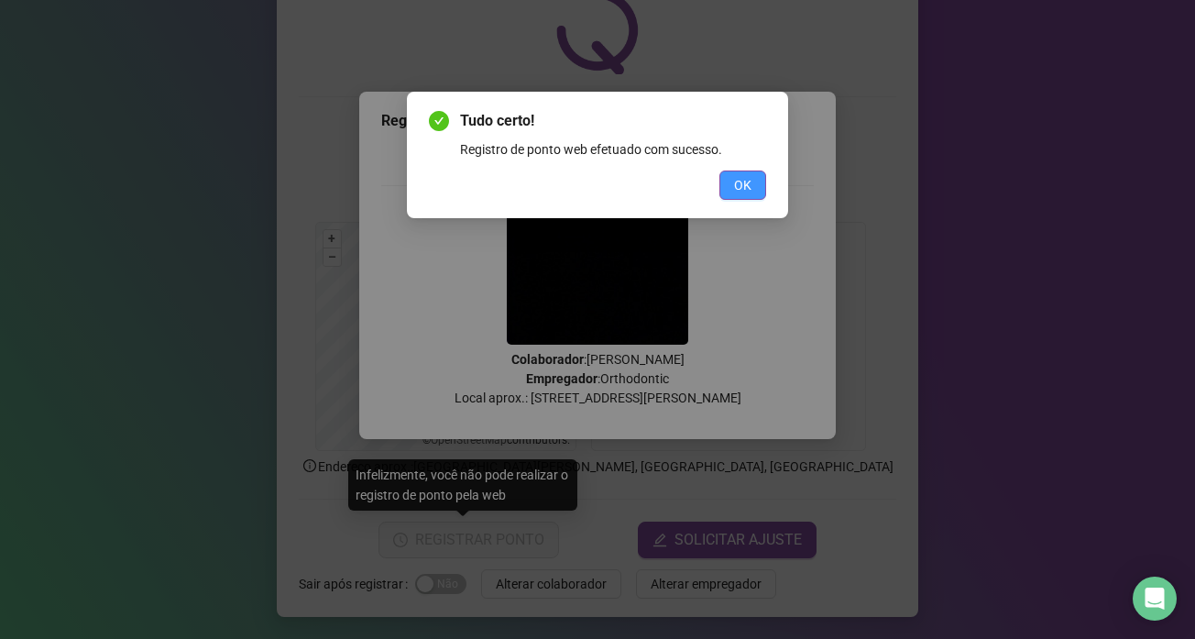
click at [748, 180] on span "OK" at bounding box center [742, 185] width 17 height 20
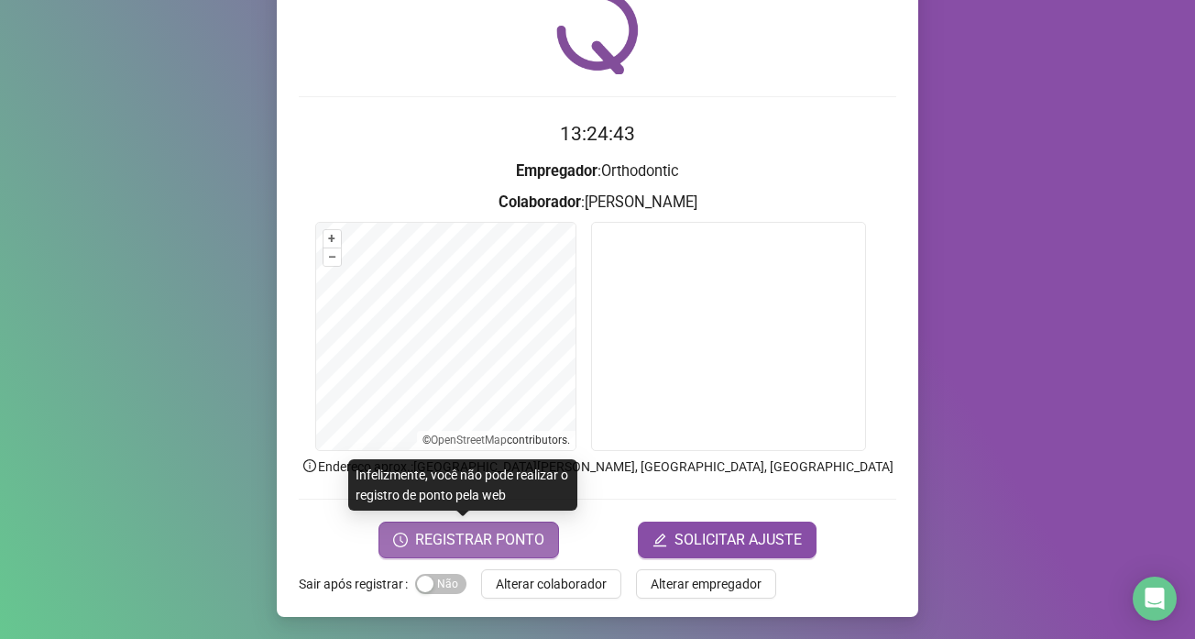
click at [516, 535] on span "REGISTRAR PONTO" at bounding box center [479, 540] width 129 height 22
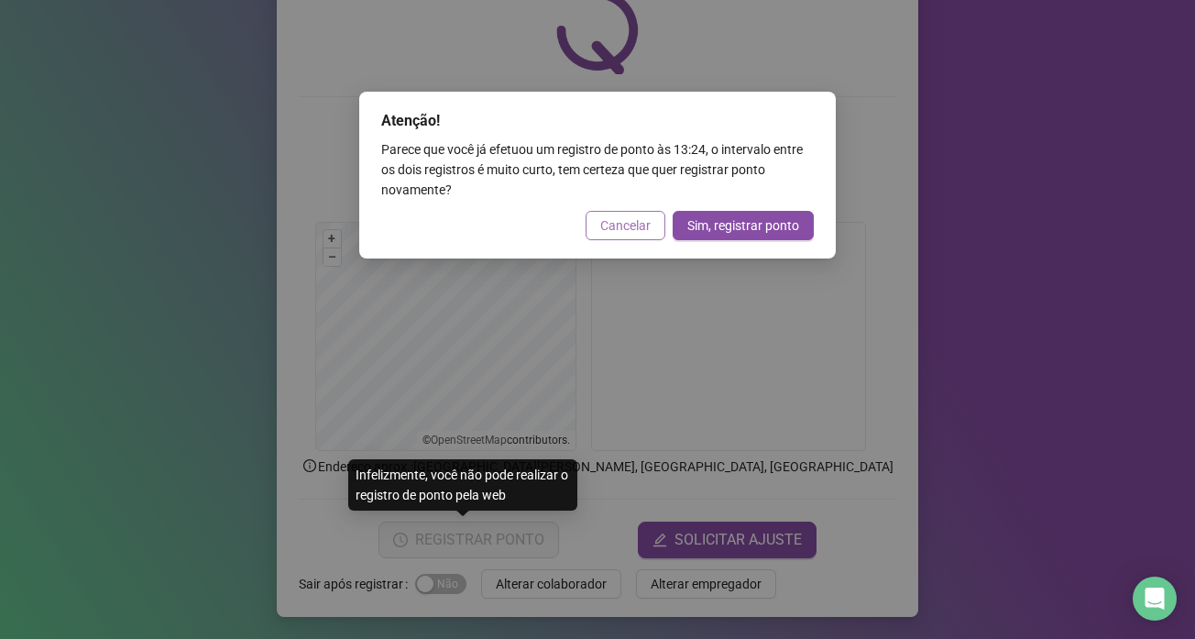
click at [623, 223] on span "Cancelar" at bounding box center [625, 225] width 50 height 20
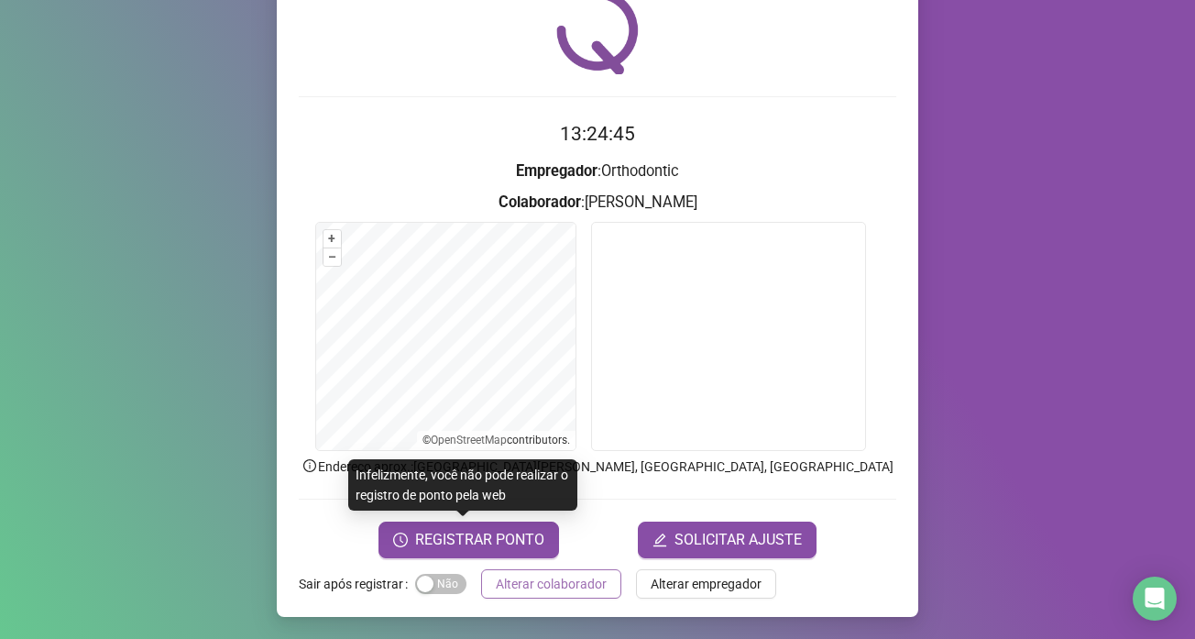
click at [586, 588] on span "Alterar colaborador" at bounding box center [551, 584] width 111 height 20
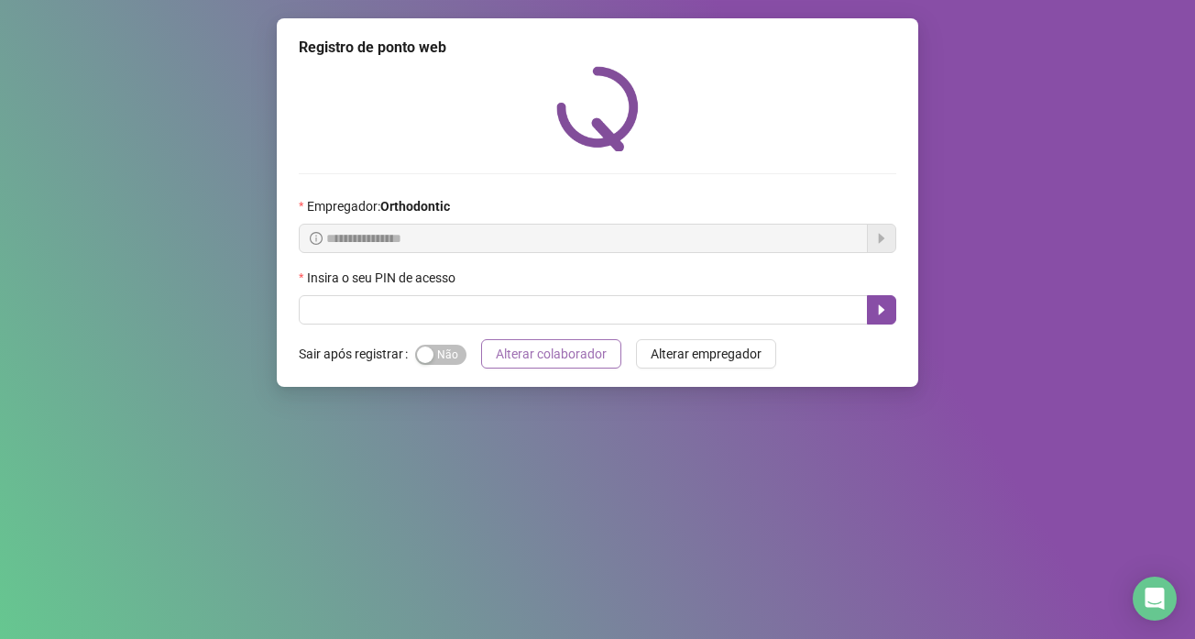
scroll to position [0, 0]
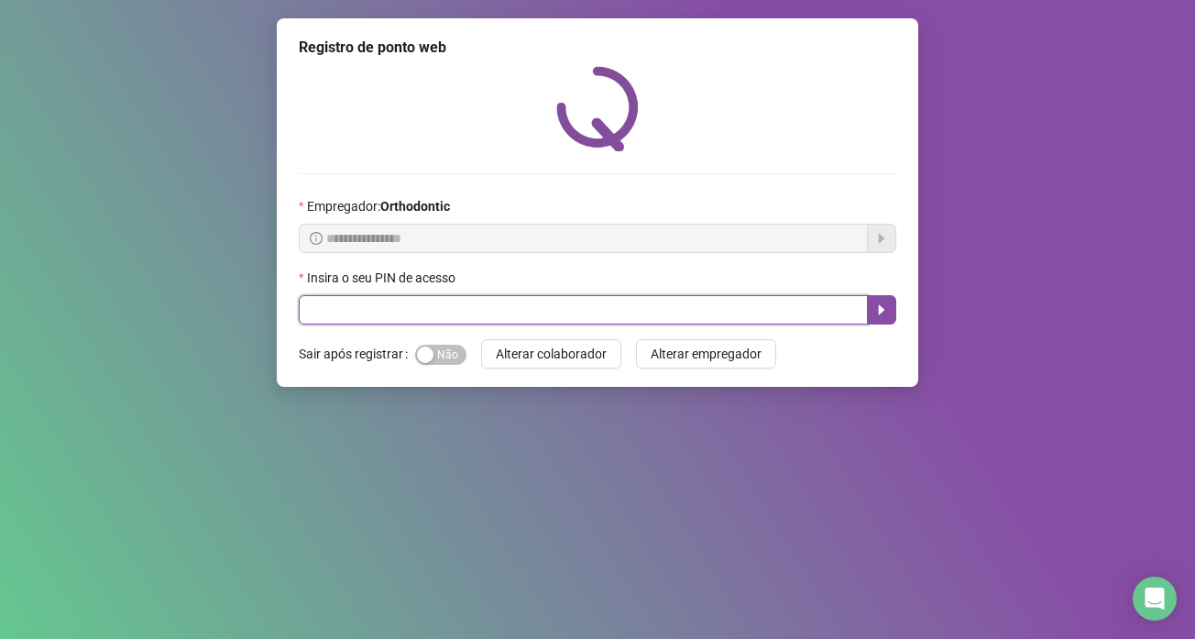
click at [692, 307] on input "text" at bounding box center [583, 309] width 569 height 29
type input "*****"
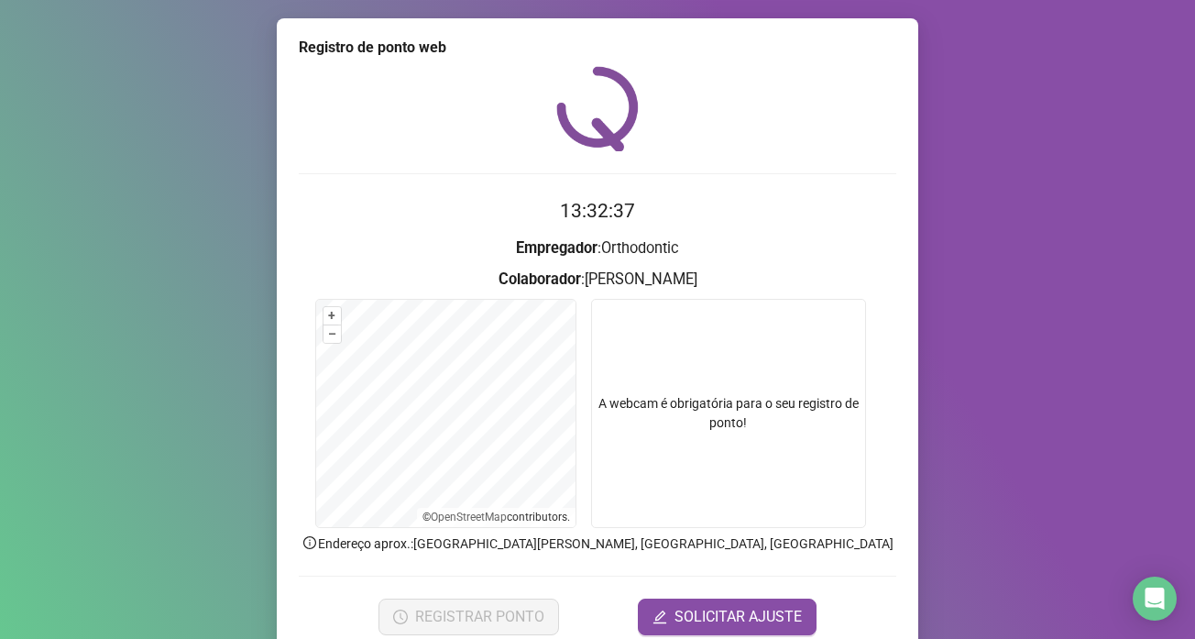
scroll to position [77, 0]
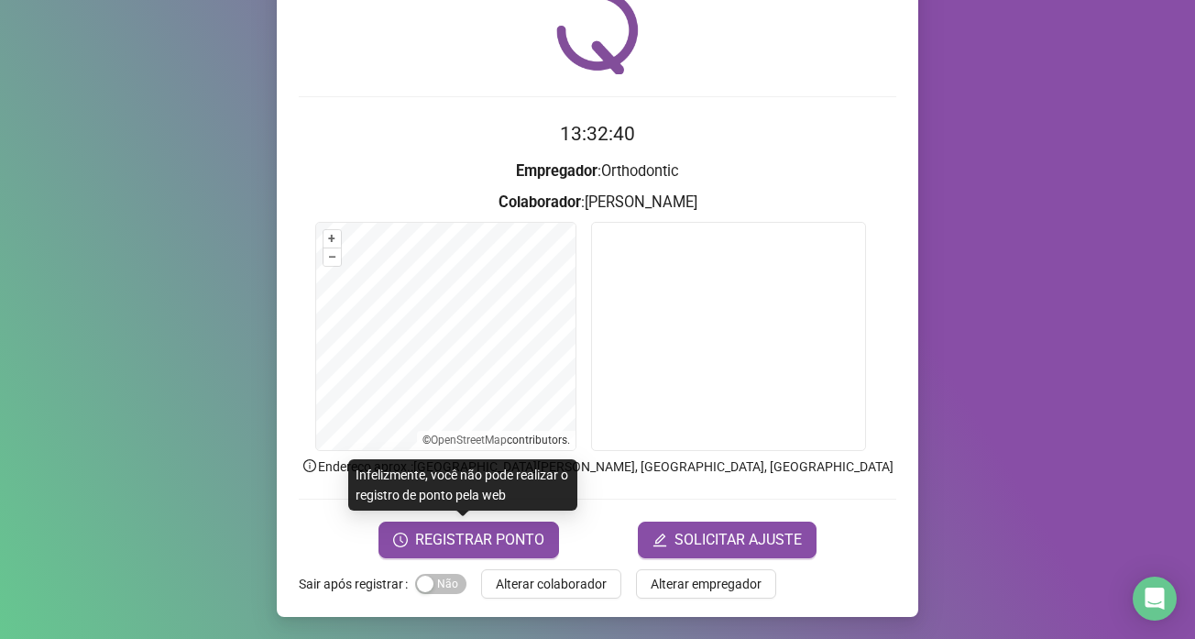
click at [486, 551] on button "REGISTRAR PONTO" at bounding box center [469, 540] width 181 height 37
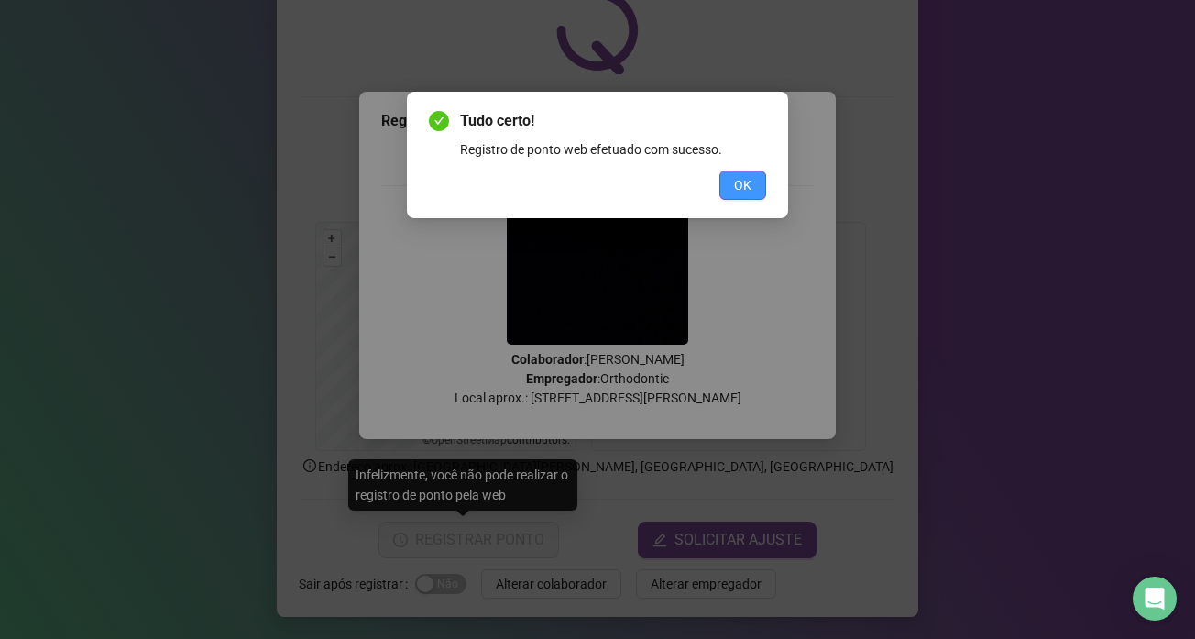
click at [754, 197] on button "OK" at bounding box center [743, 185] width 47 height 29
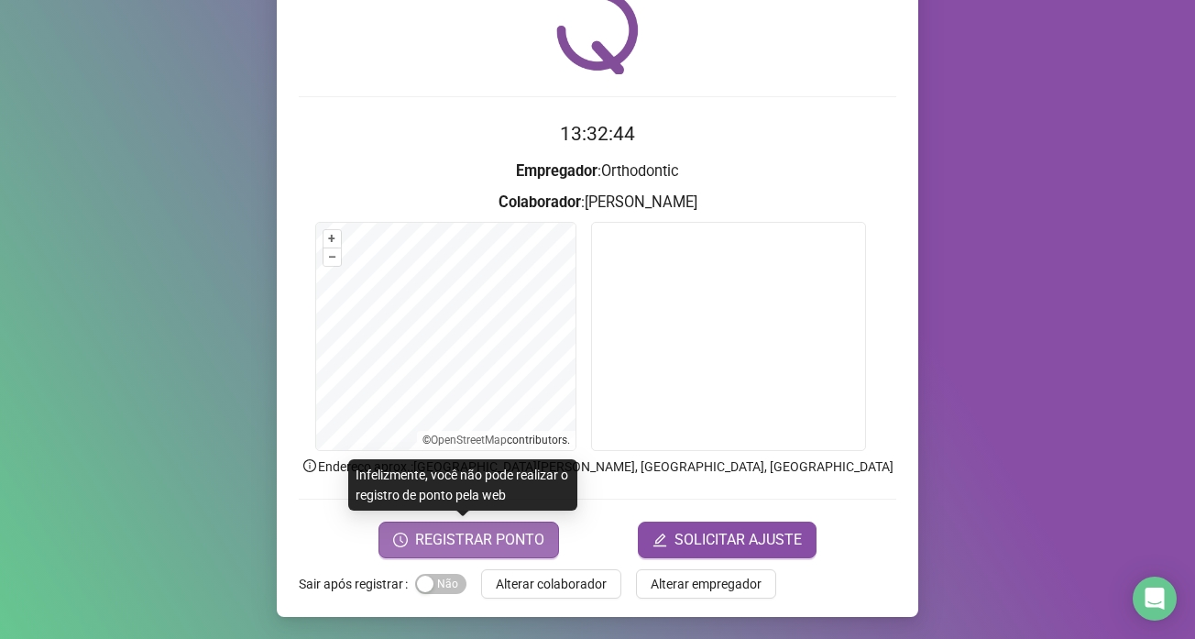
click at [486, 529] on span "REGISTRAR PONTO" at bounding box center [479, 540] width 129 height 22
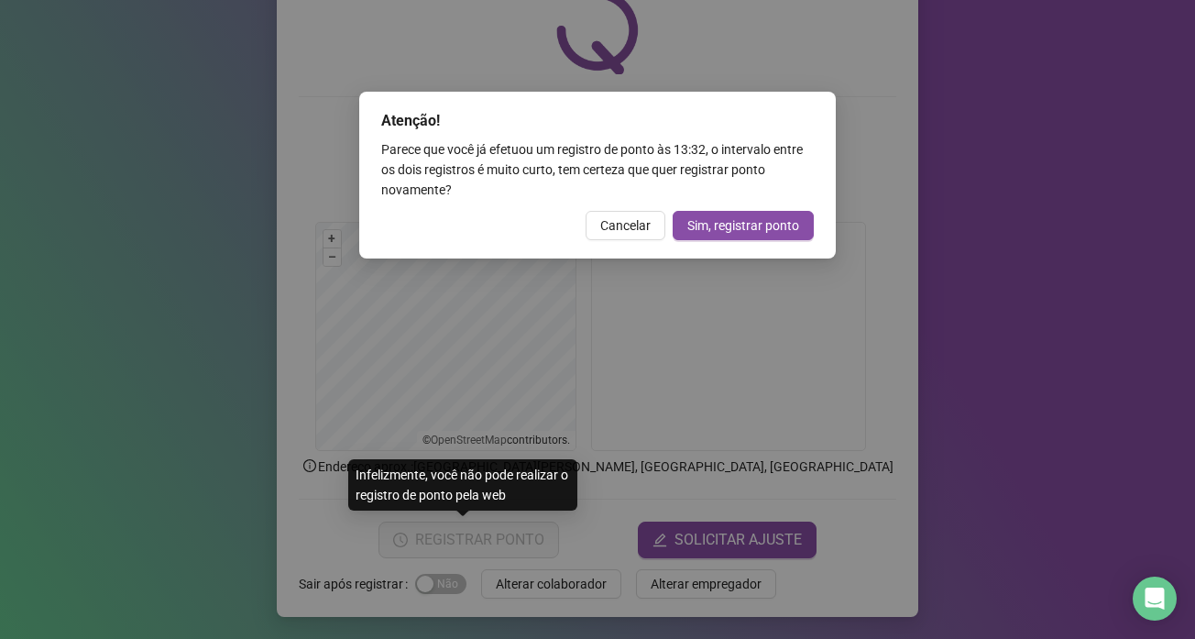
click at [646, 240] on div "Atenção! Parece que você já efetuou um registro de ponto às 13:32 , o intervalo…" at bounding box center [597, 175] width 477 height 167
click at [633, 215] on span "Cancelar" at bounding box center [625, 225] width 50 height 20
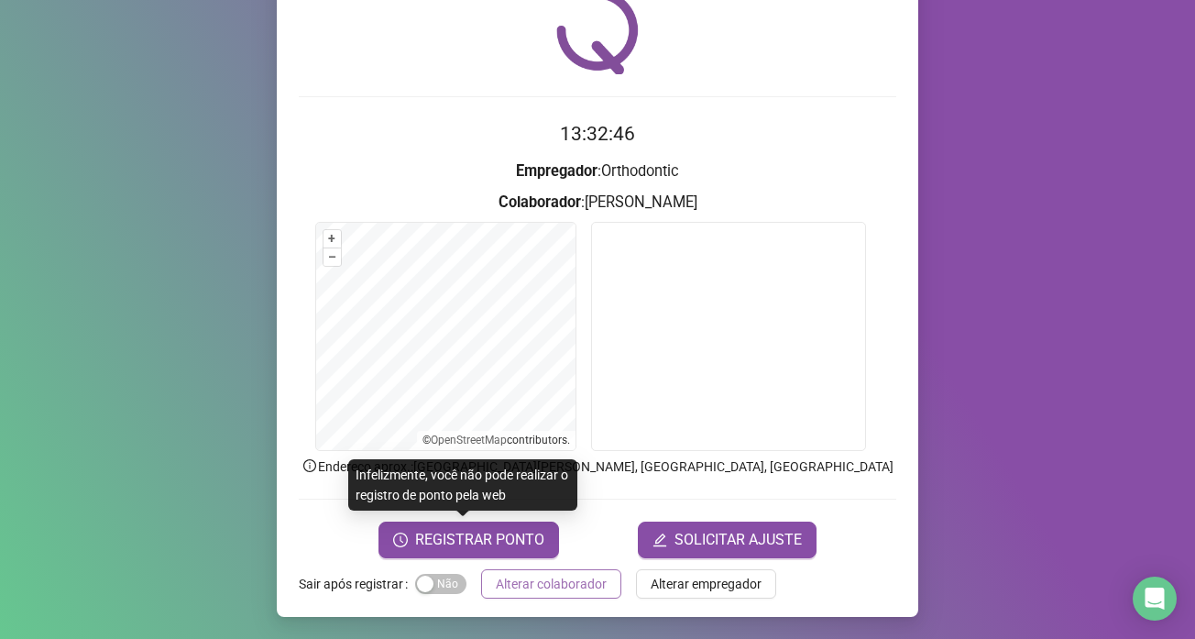
click at [545, 594] on button "Alterar colaborador" at bounding box center [551, 583] width 140 height 29
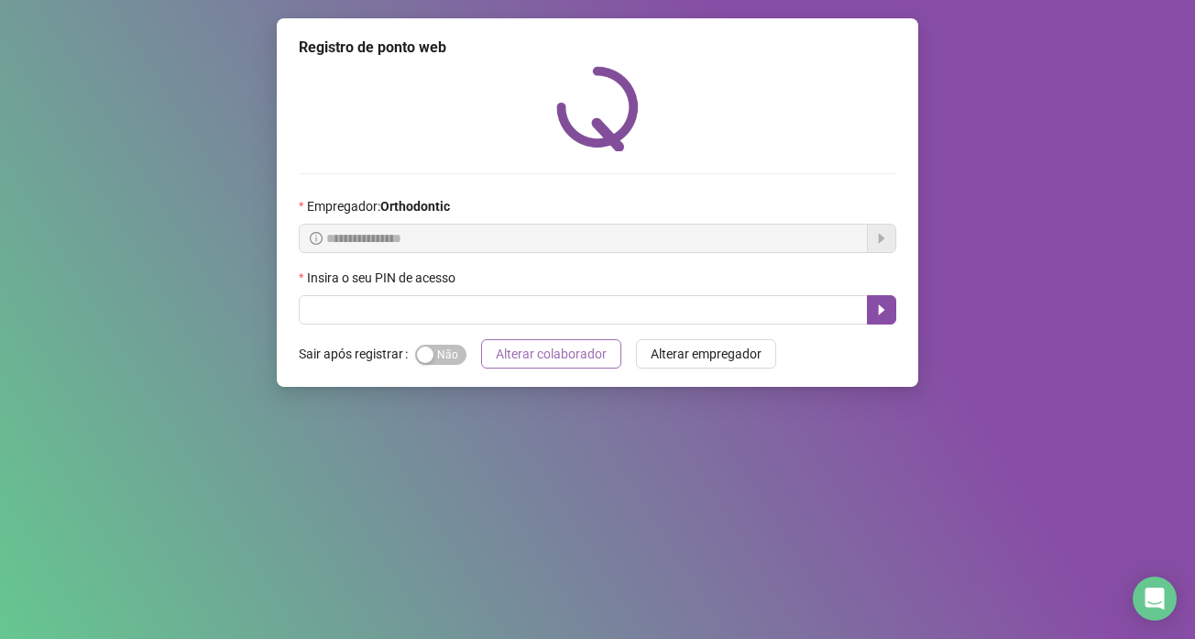
scroll to position [0, 0]
